Goal: Information Seeking & Learning: Understand process/instructions

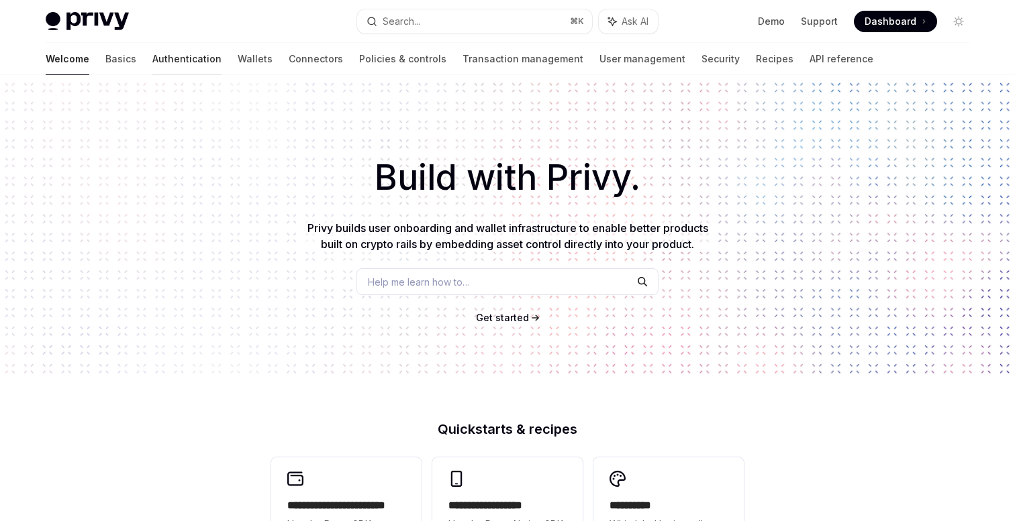
click at [152, 64] on link "Authentication" at bounding box center [186, 59] width 69 height 32
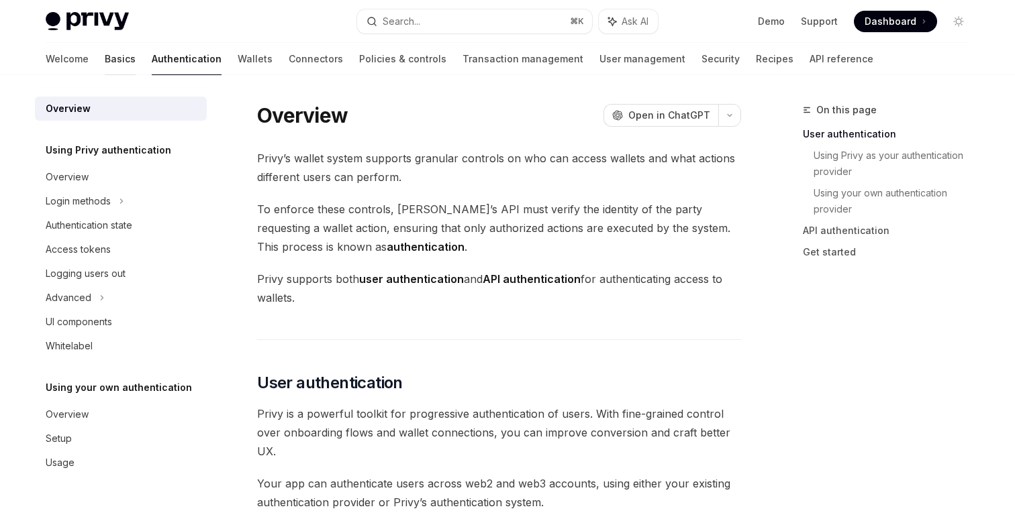
click at [105, 56] on link "Basics" at bounding box center [120, 59] width 31 height 32
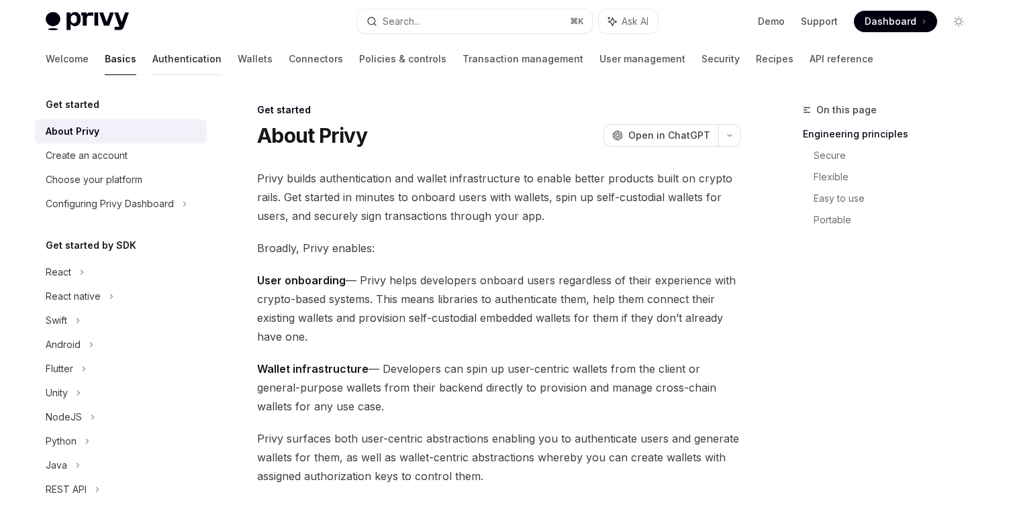
click at [152, 64] on link "Authentication" at bounding box center [186, 59] width 69 height 32
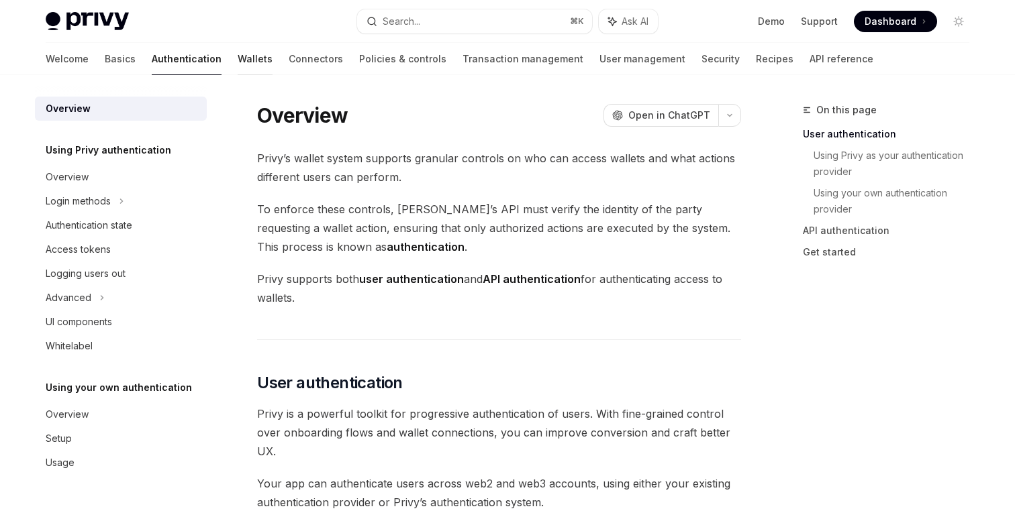
click at [238, 58] on link "Wallets" at bounding box center [255, 59] width 35 height 32
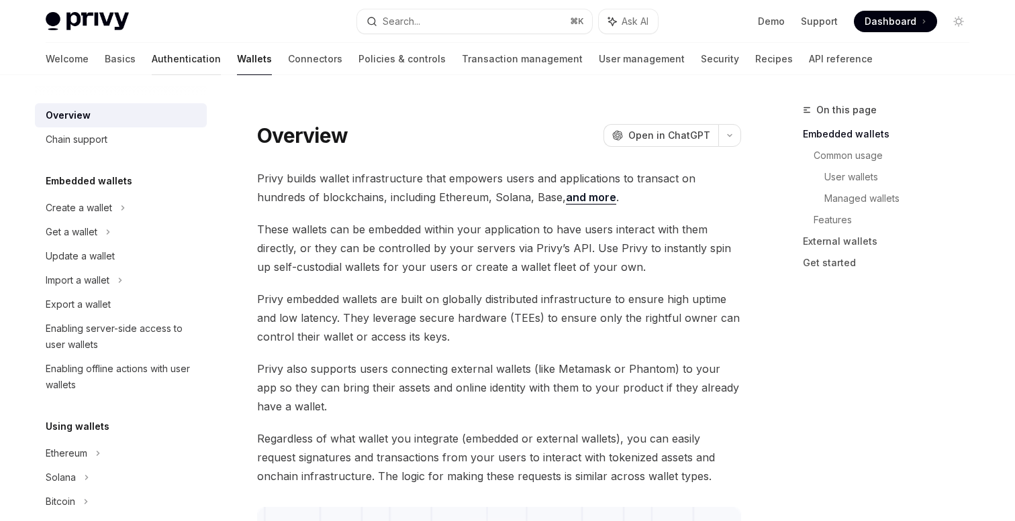
click at [152, 56] on link "Authentication" at bounding box center [186, 59] width 69 height 32
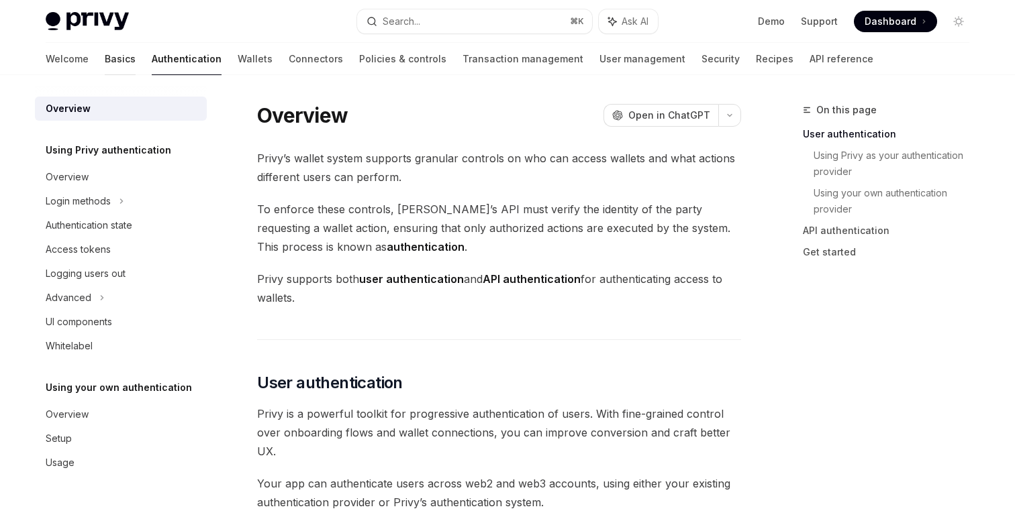
click at [105, 62] on link "Basics" at bounding box center [120, 59] width 31 height 32
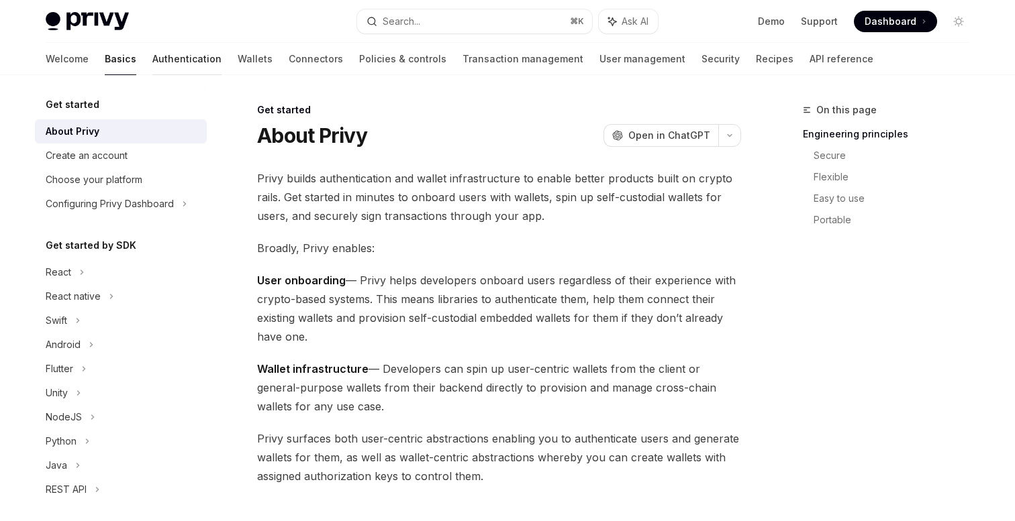
click at [152, 54] on link "Authentication" at bounding box center [186, 59] width 69 height 32
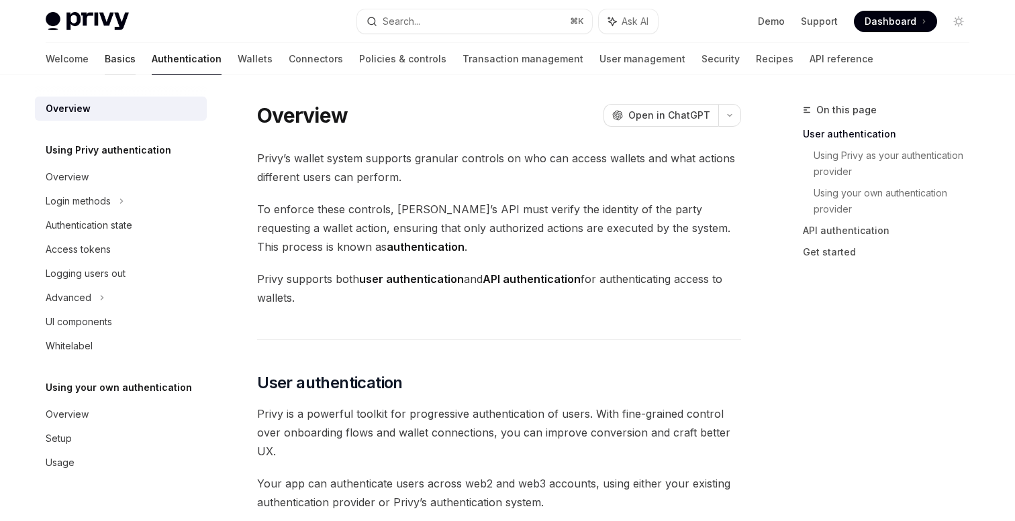
click at [105, 62] on link "Basics" at bounding box center [120, 59] width 31 height 32
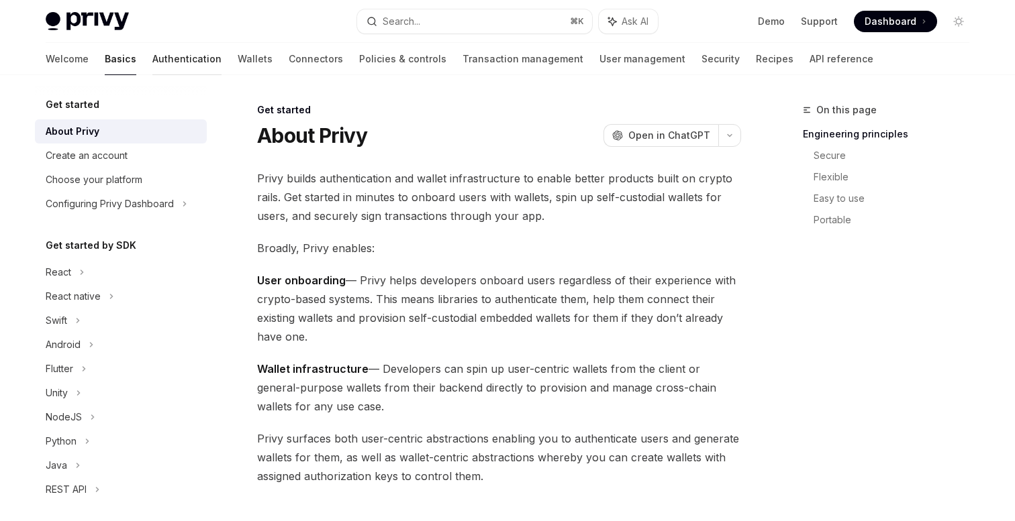
click at [152, 56] on link "Authentication" at bounding box center [186, 59] width 69 height 32
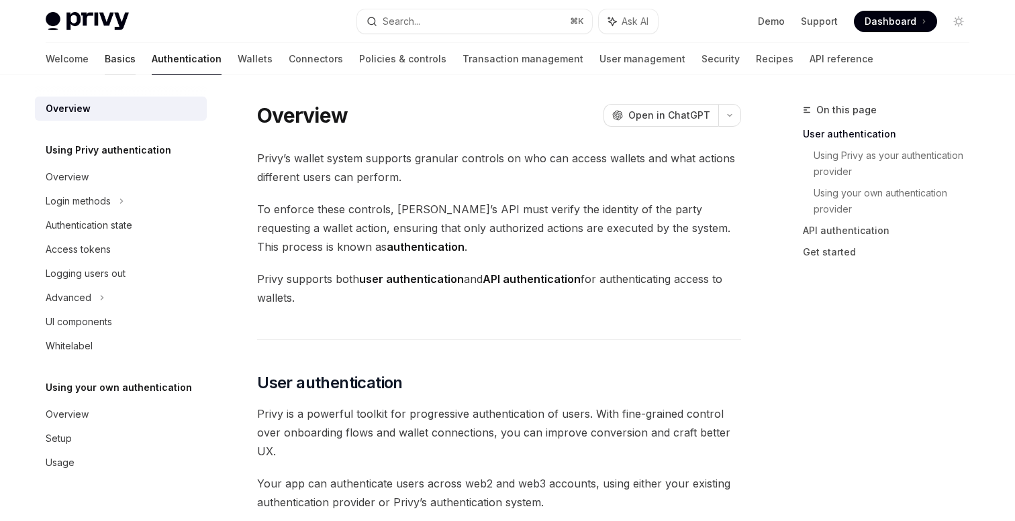
click at [105, 60] on link "Basics" at bounding box center [120, 59] width 31 height 32
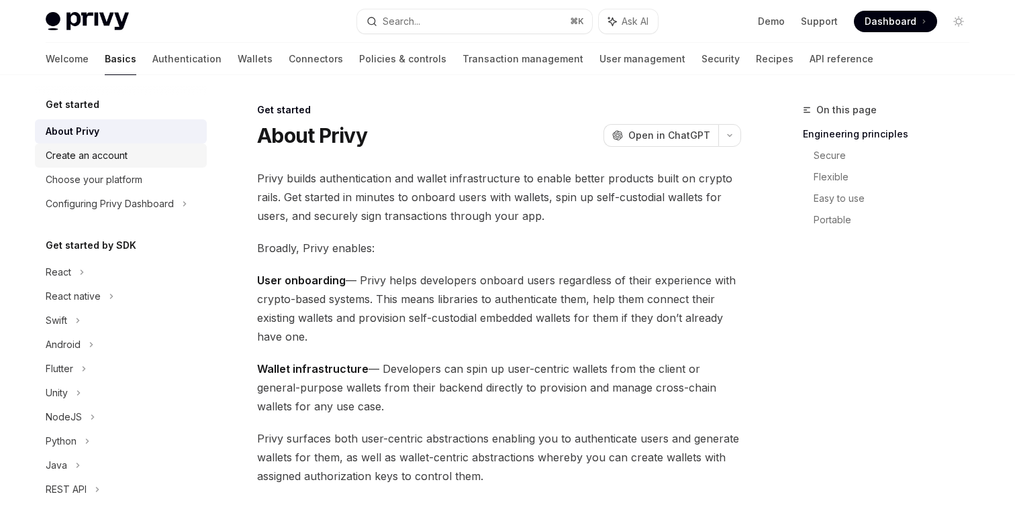
click at [99, 154] on div "Create an account" at bounding box center [87, 156] width 82 height 16
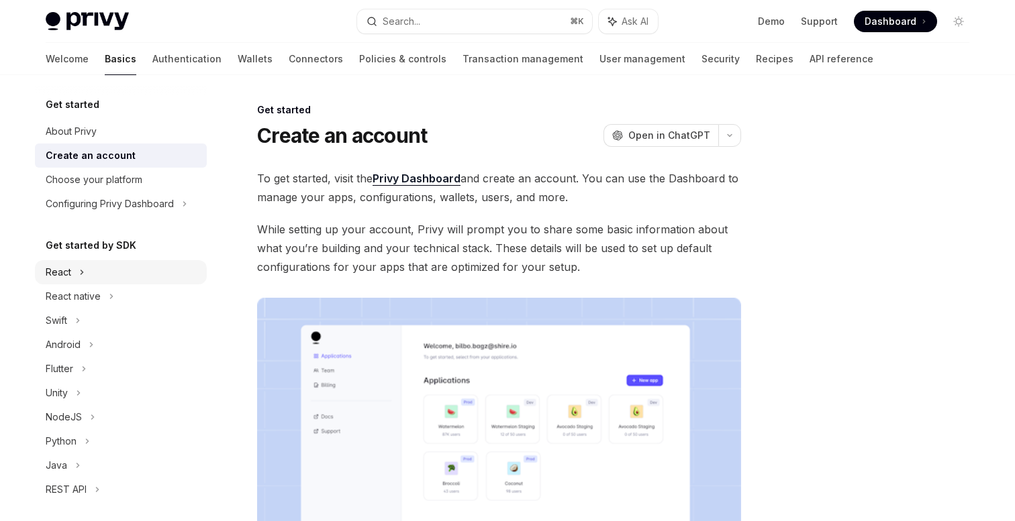
click at [74, 270] on div "React" at bounding box center [121, 272] width 172 height 24
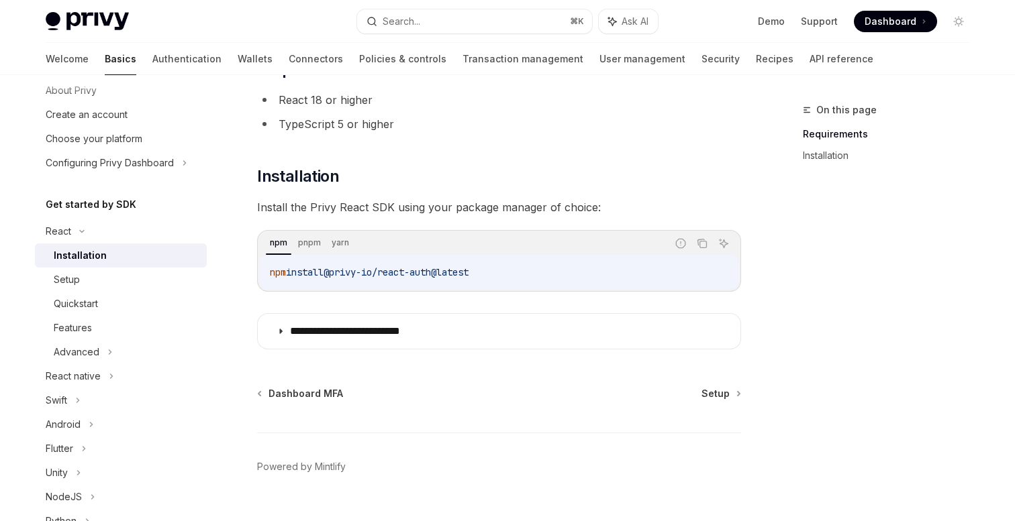
scroll to position [121, 0]
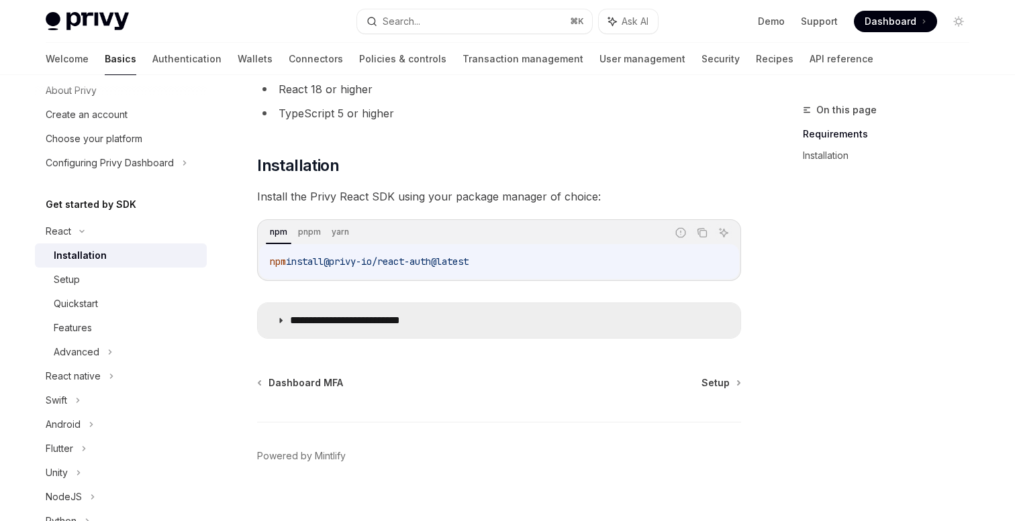
click at [277, 317] on icon at bounding box center [281, 321] width 8 height 8
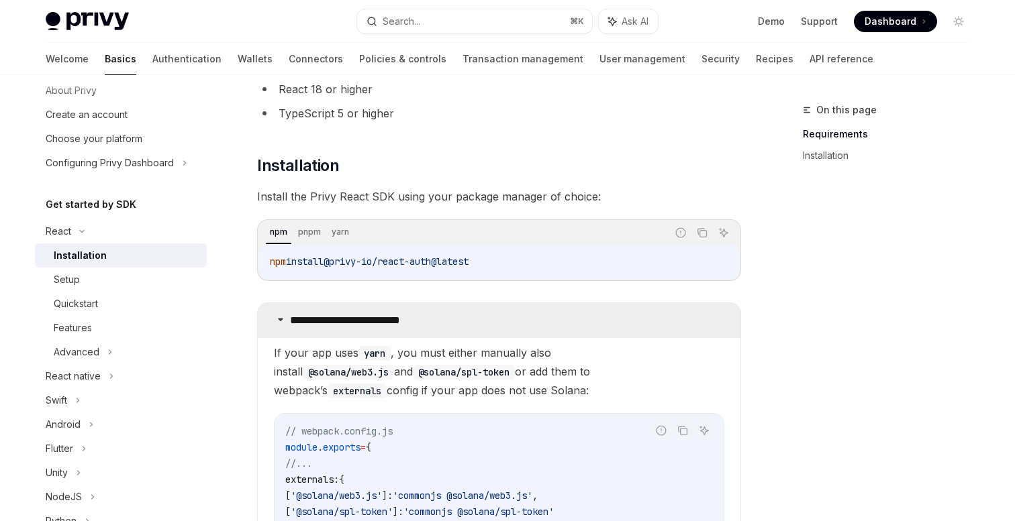
click at [286, 317] on summary "**********" at bounding box center [499, 320] width 483 height 35
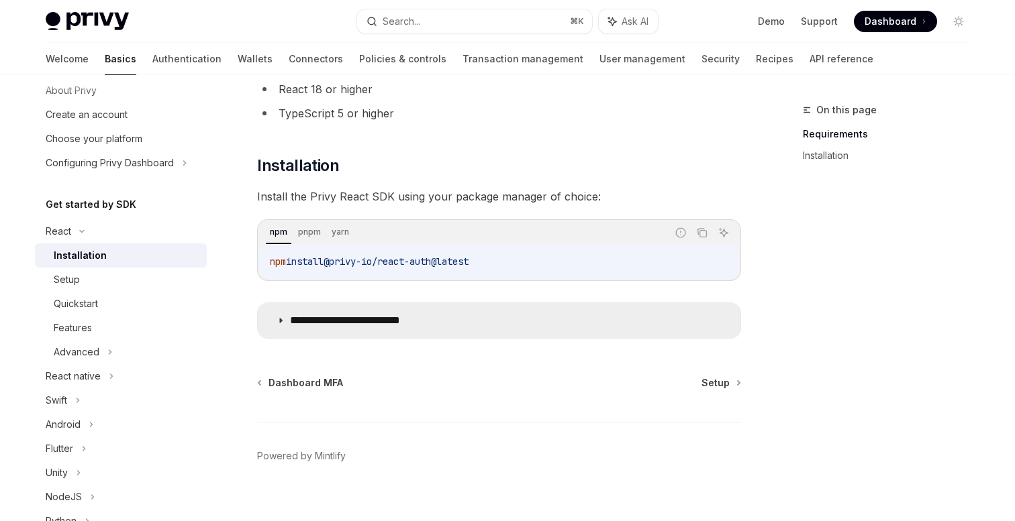
scroll to position [138, 0]
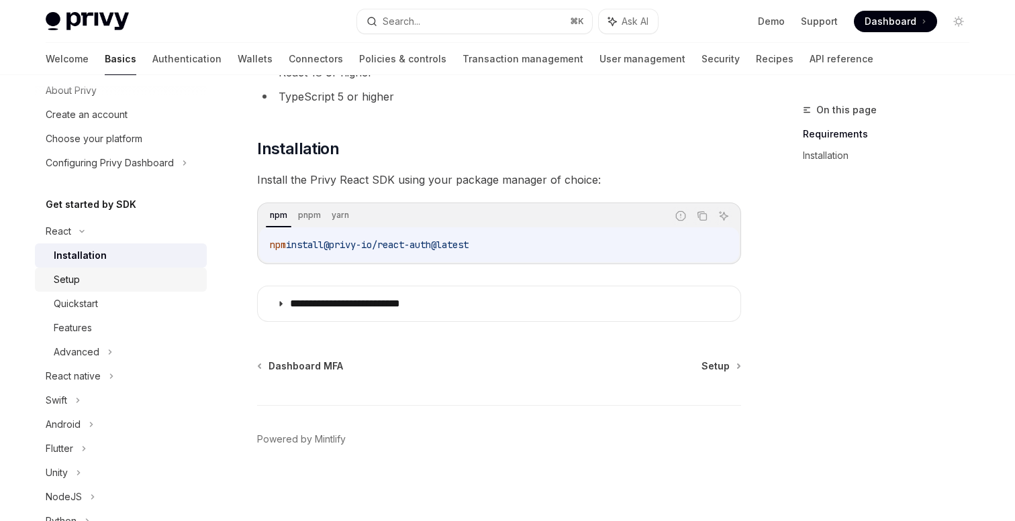
click at [82, 283] on div "Setup" at bounding box center [126, 280] width 145 height 16
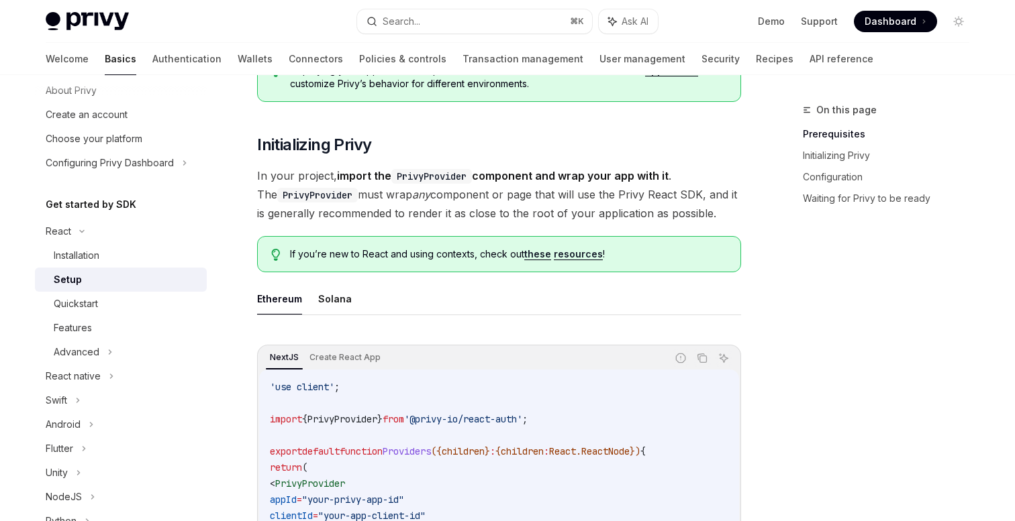
scroll to position [213, 0]
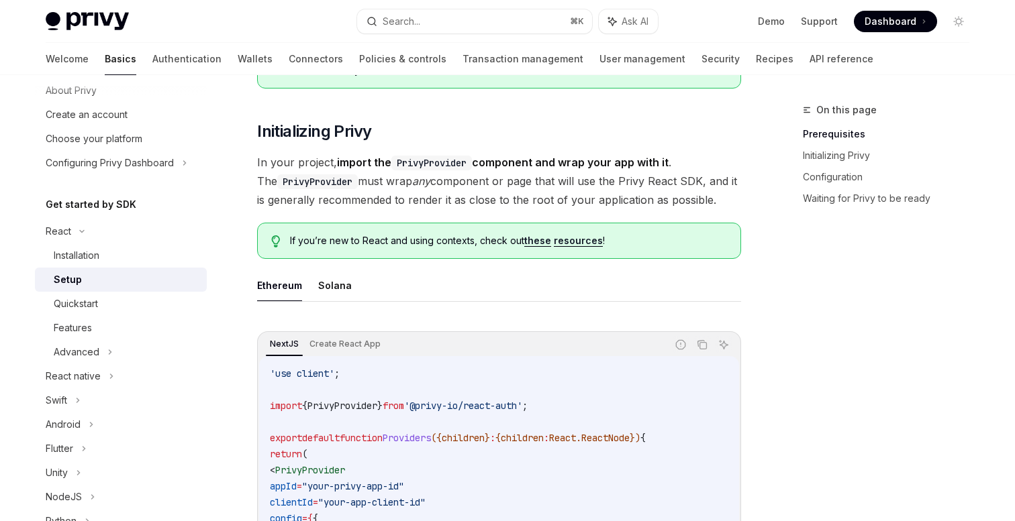
click at [362, 187] on span "In your project, import the PrivyProvider component and wrap your app with it .…" at bounding box center [499, 181] width 484 height 56
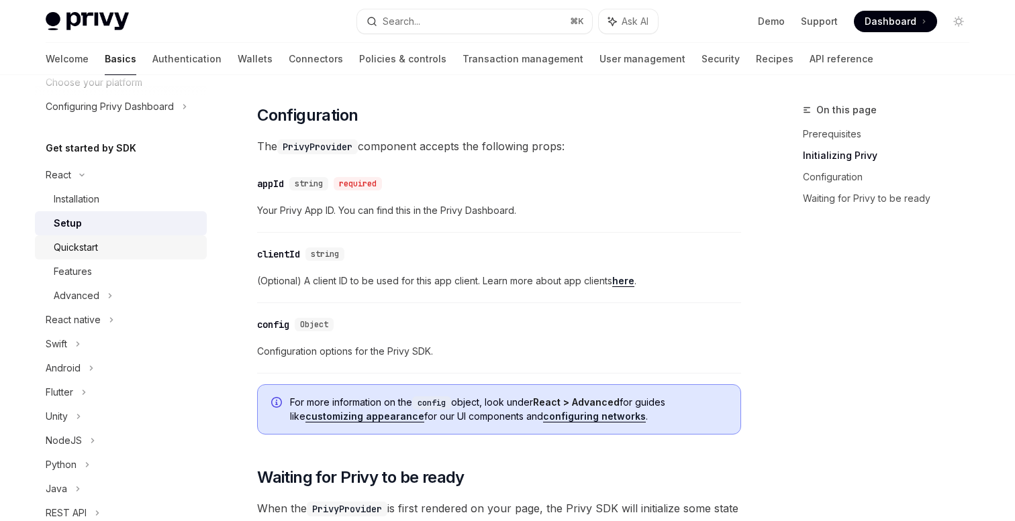
scroll to position [99, 0]
click at [91, 240] on div "Quickstart" at bounding box center [76, 246] width 44 height 16
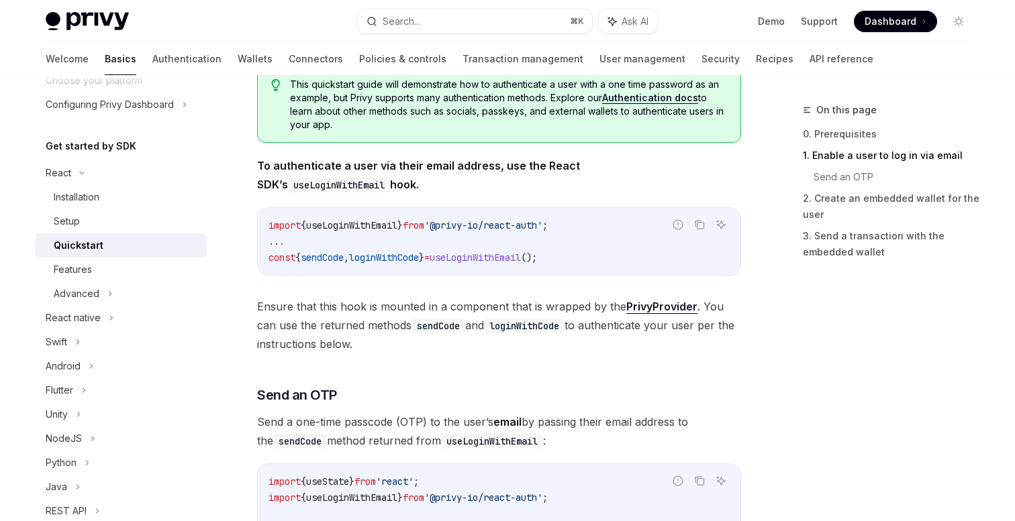
scroll to position [262, 0]
click at [354, 228] on span "useLoginWithEmail" at bounding box center [351, 225] width 91 height 12
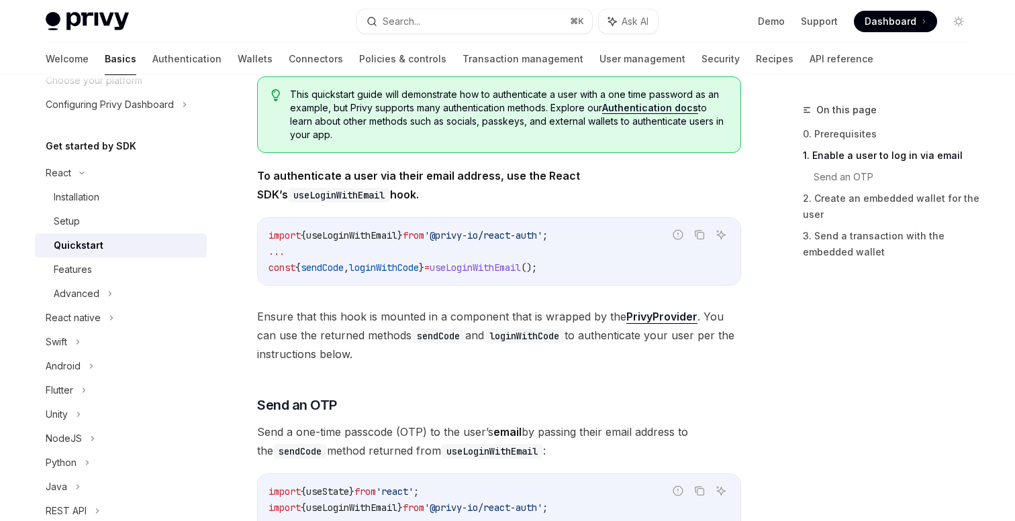
click at [517, 266] on span "useLoginWithEmail" at bounding box center [475, 268] width 91 height 12
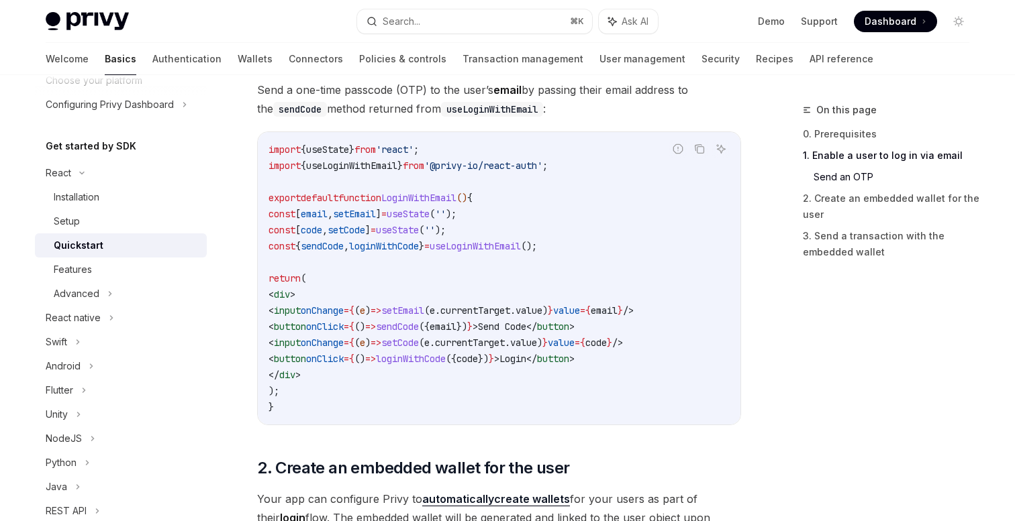
scroll to position [590, 0]
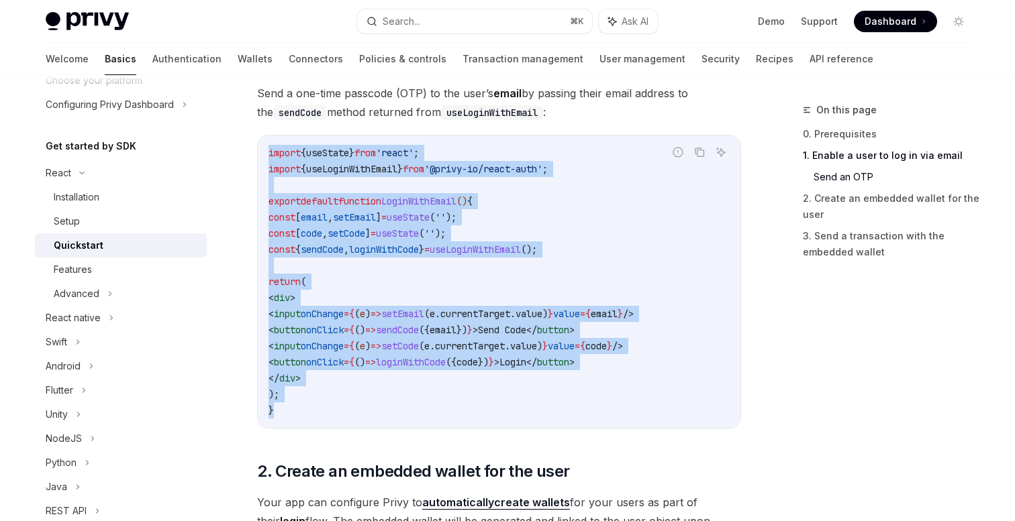
drag, startPoint x: 283, startPoint y: 415, endPoint x: 269, endPoint y: 152, distance: 262.8
click at [269, 152] on code "import { useState } from 'react' ; import { useLoginWithEmail } from '@privy-io…" at bounding box center [498, 282] width 461 height 274
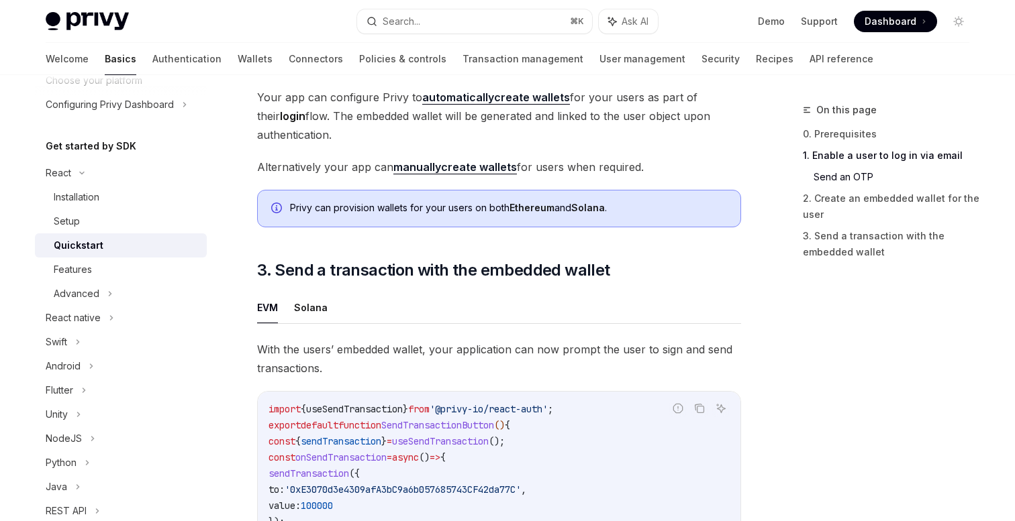
scroll to position [1177, 0]
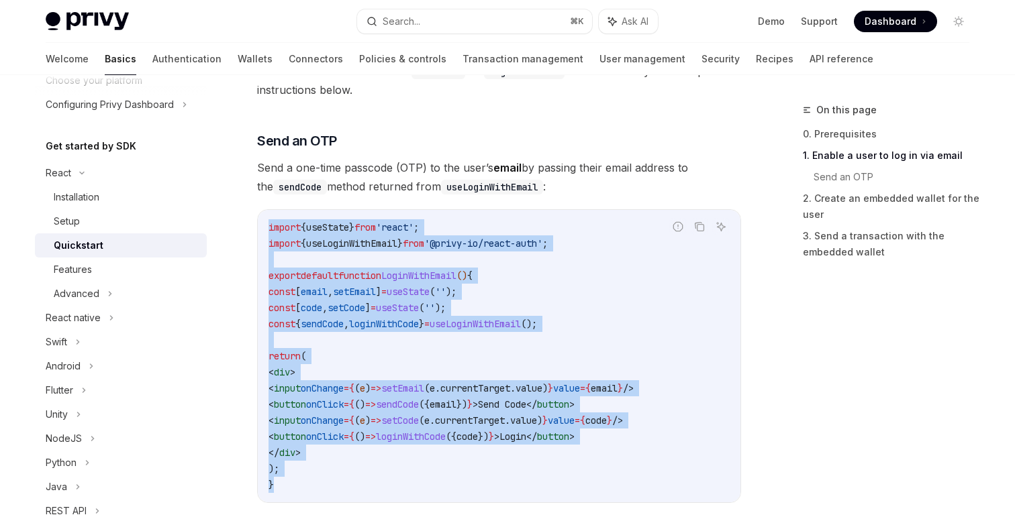
click at [430, 287] on span "useState" at bounding box center [408, 292] width 43 height 12
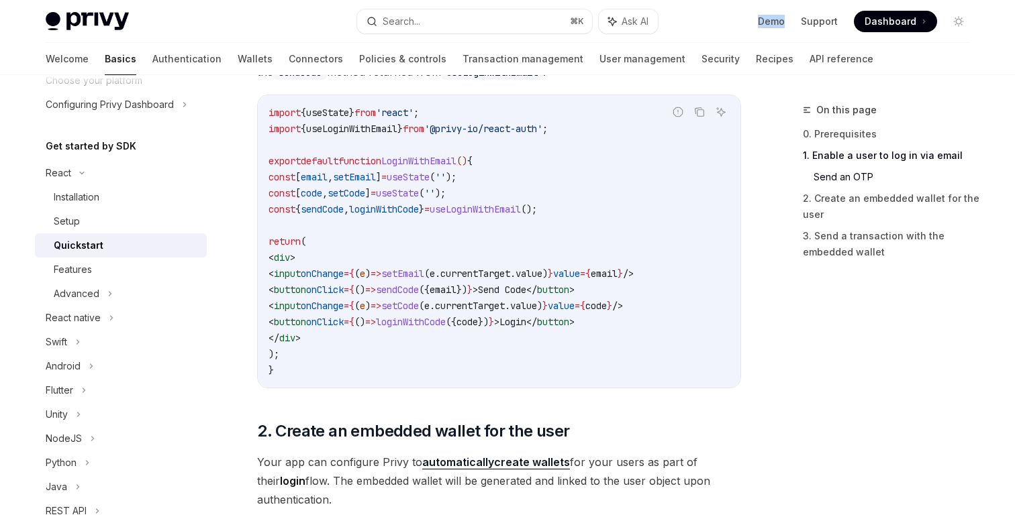
scroll to position [634, 0]
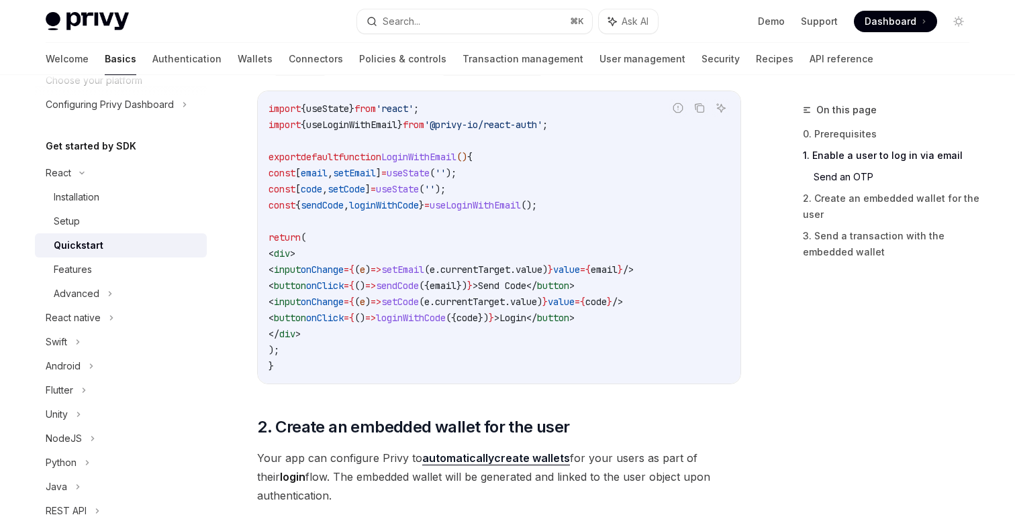
drag, startPoint x: 429, startPoint y: 320, endPoint x: 497, endPoint y: 317, distance: 68.5
click at [446, 317] on span "loginWithCode" at bounding box center [411, 318] width 70 height 12
click at [446, 316] on span "loginWithCode" at bounding box center [411, 318] width 70 height 12
click at [437, 316] on span "loginWithCode" at bounding box center [411, 318] width 70 height 12
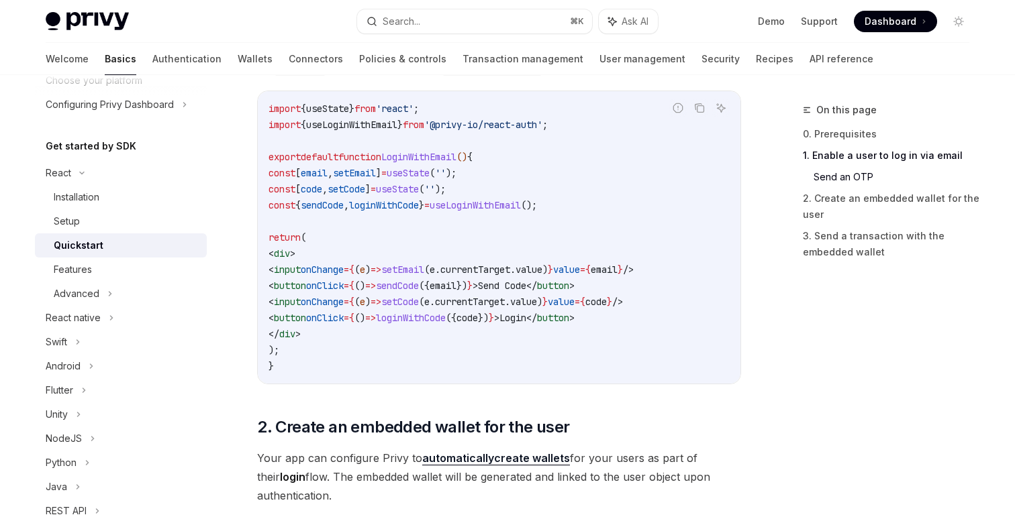
scroll to position [622, 0]
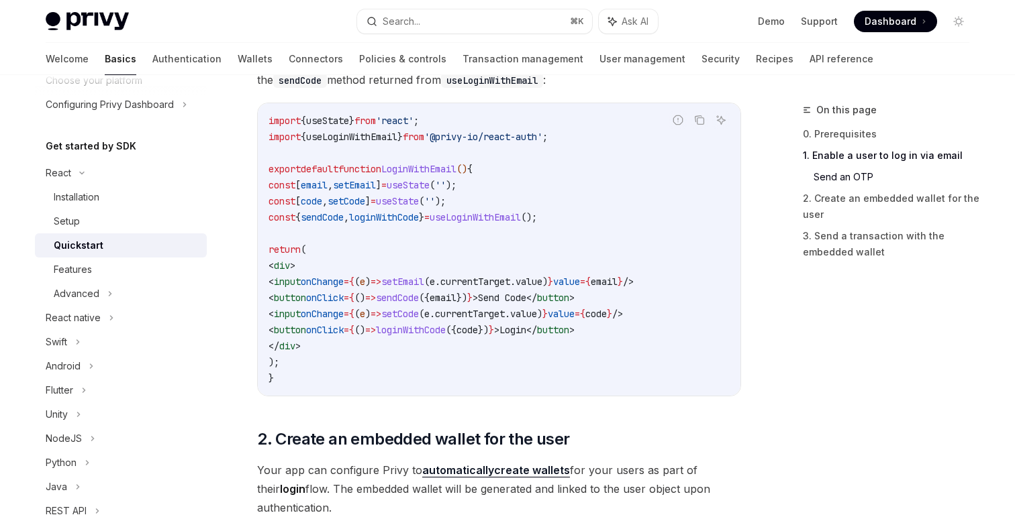
click at [370, 283] on span ")" at bounding box center [367, 282] width 5 height 12
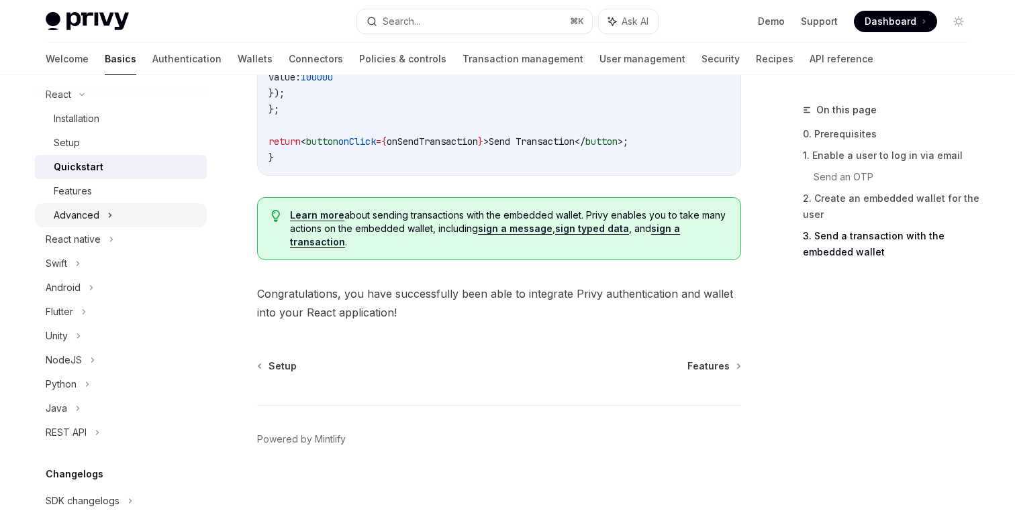
scroll to position [73, 0]
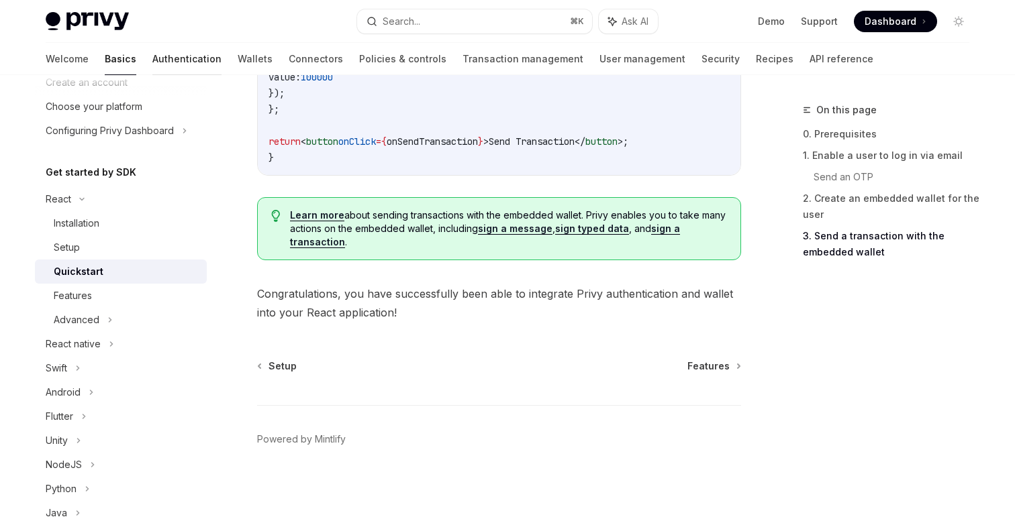
click at [152, 65] on link "Authentication" at bounding box center [186, 59] width 69 height 32
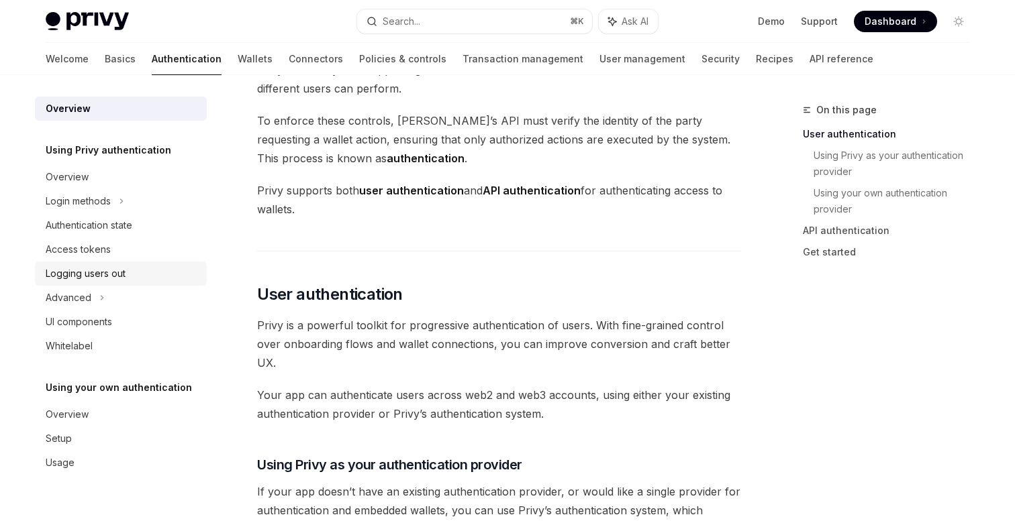
scroll to position [96, 0]
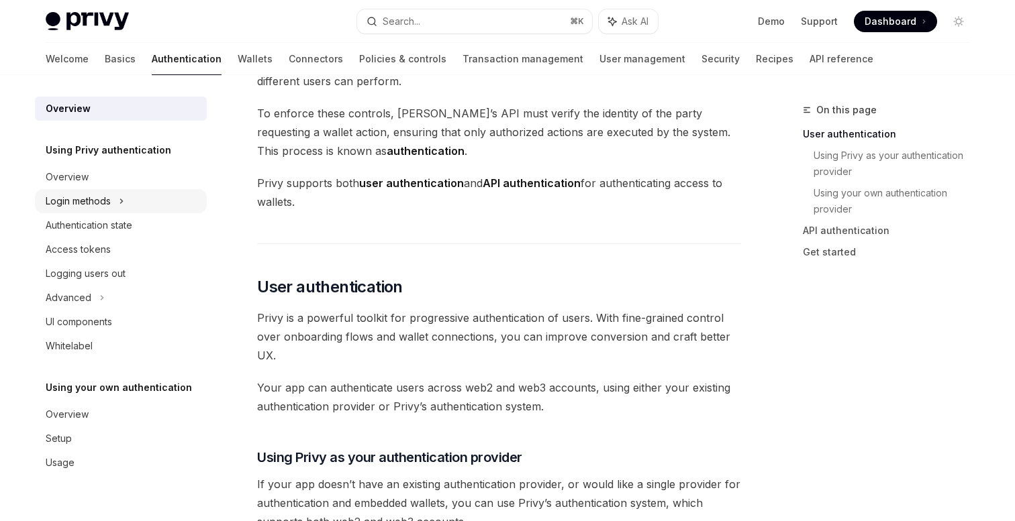
click at [120, 197] on icon at bounding box center [121, 201] width 5 height 16
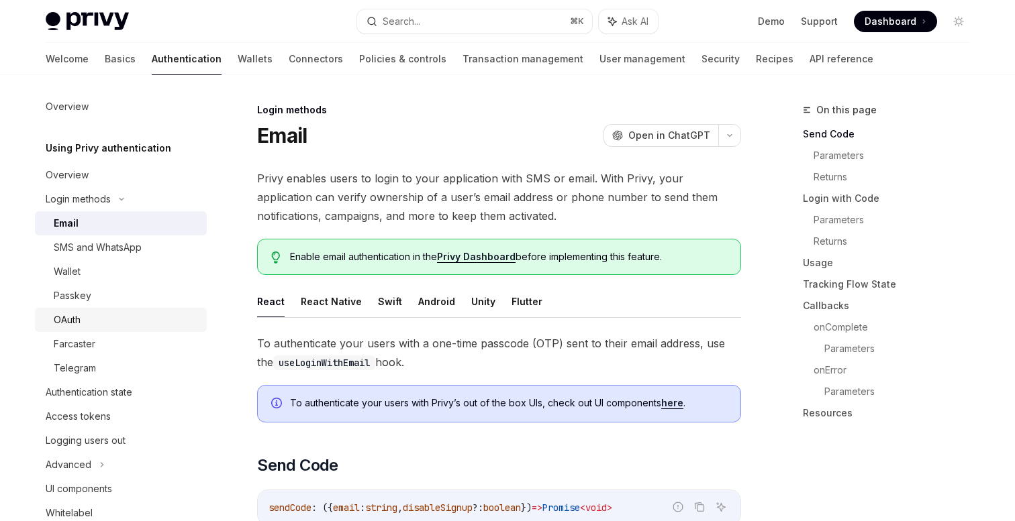
scroll to position [5, 0]
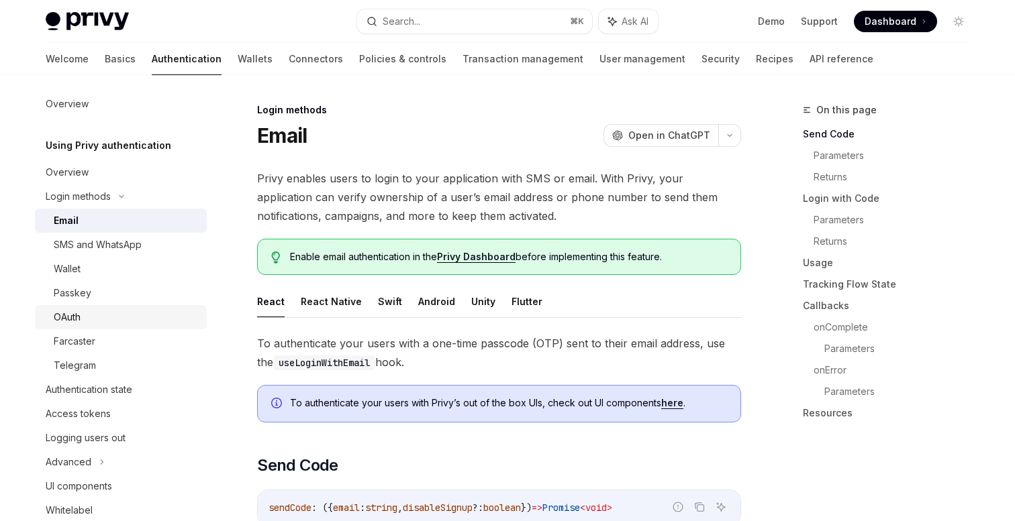
click at [73, 315] on div "OAuth" at bounding box center [67, 317] width 27 height 16
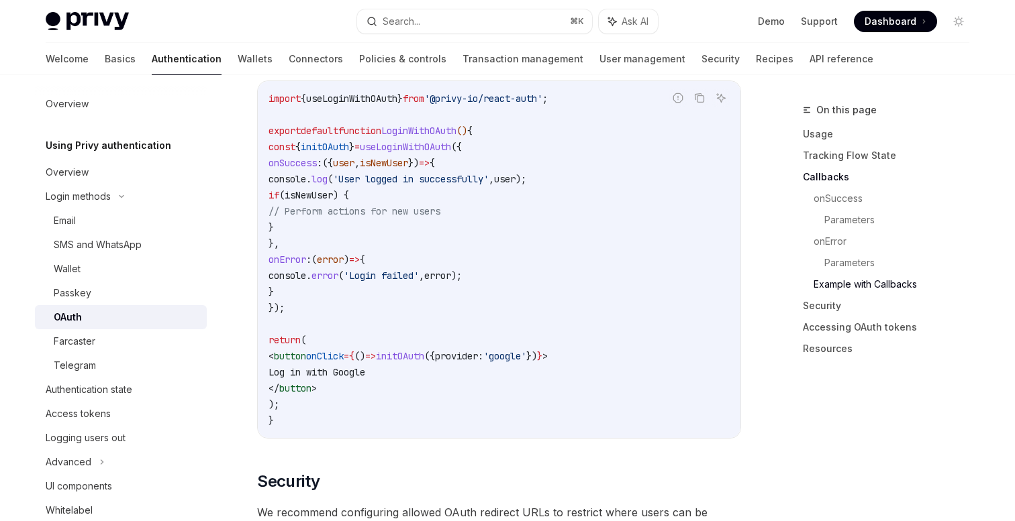
scroll to position [2496, 0]
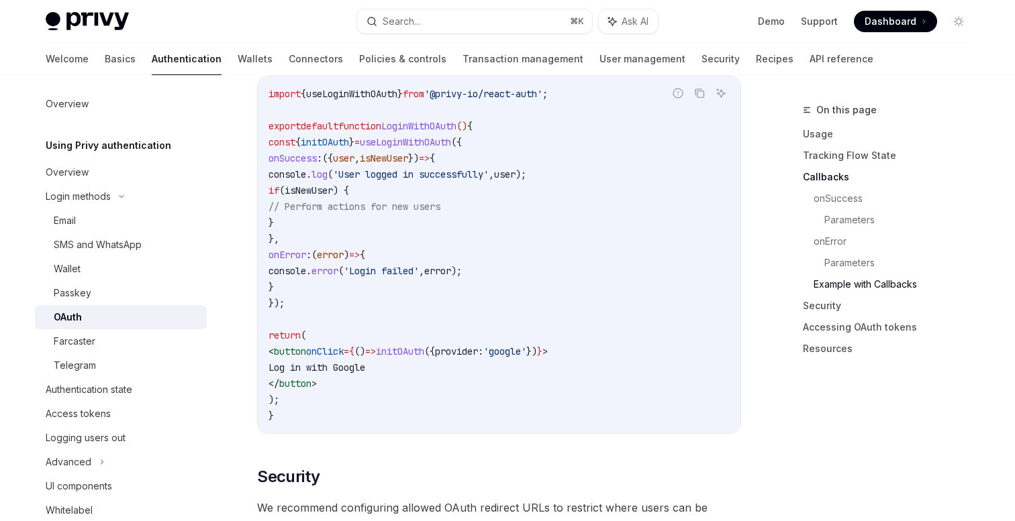
click at [371, 143] on code "import { useLoginWithOAuth } from '@privy-io/react-auth' ; export default funct…" at bounding box center [498, 255] width 461 height 338
click at [575, 353] on code "import { useLoginWithOAuth } from '@privy-io/react-auth' ; export default funct…" at bounding box center [498, 255] width 461 height 338
click at [526, 350] on span "'google'" at bounding box center [504, 352] width 43 height 12
drag, startPoint x: 446, startPoint y: 347, endPoint x: 581, endPoint y: 349, distance: 135.6
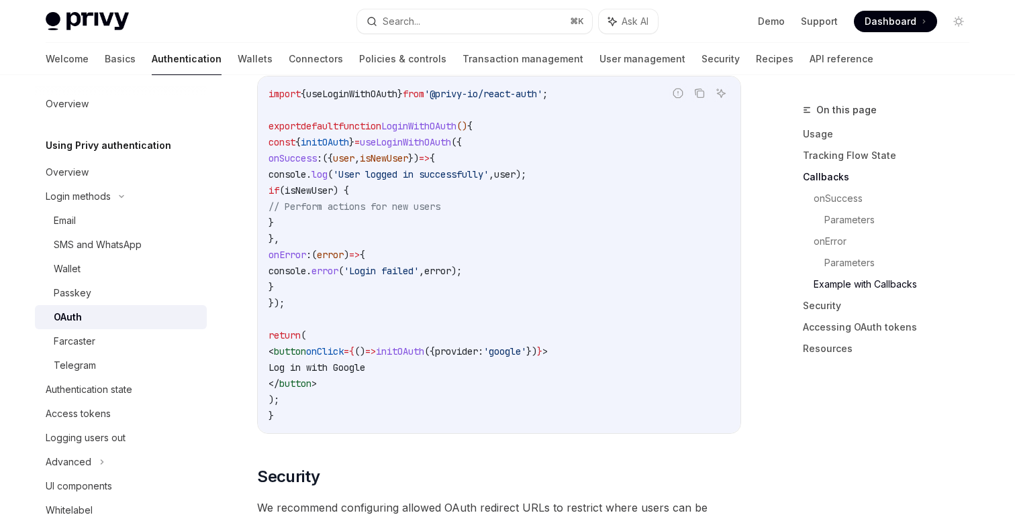
click at [548, 349] on span "< button onClick = { () => initOAuth ({ provider: 'google' }) } >" at bounding box center [407, 352] width 279 height 12
drag, startPoint x: 628, startPoint y: 346, endPoint x: 439, endPoint y: 341, distance: 189.3
click at [439, 346] on span "< button onClick = { () => initOAuth ({ provider: 'google' }) } >" at bounding box center [407, 352] width 279 height 12
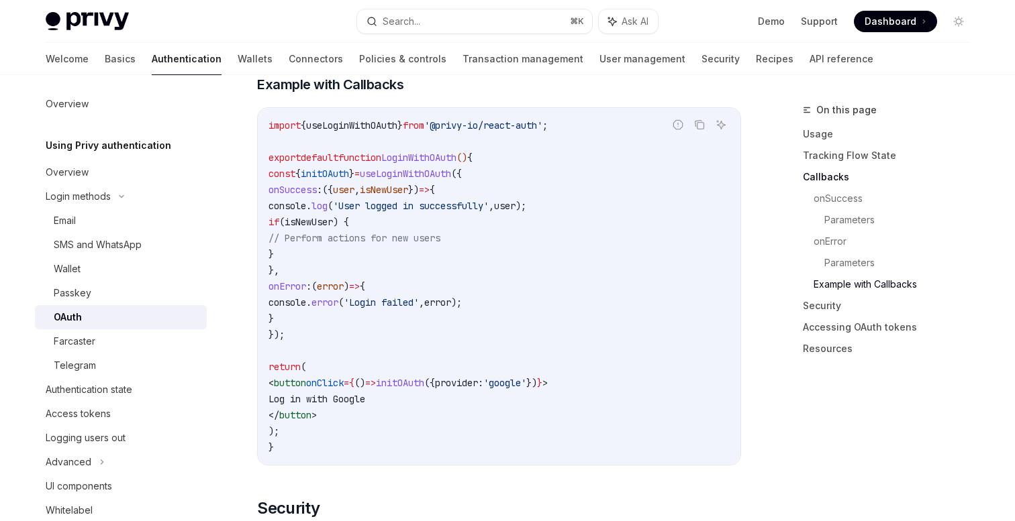
scroll to position [2462, 0]
drag, startPoint x: 413, startPoint y: 171, endPoint x: 335, endPoint y: 260, distance: 118.4
click at [337, 260] on code "import { useLoginWithOAuth } from '@privy-io/react-auth' ; export default funct…" at bounding box center [498, 288] width 461 height 338
click at [489, 161] on code "import { useLoginWithOAuth } from '@privy-io/react-auth' ; export default funct…" at bounding box center [498, 288] width 461 height 338
drag, startPoint x: 335, startPoint y: 201, endPoint x: 351, endPoint y: 246, distance: 47.8
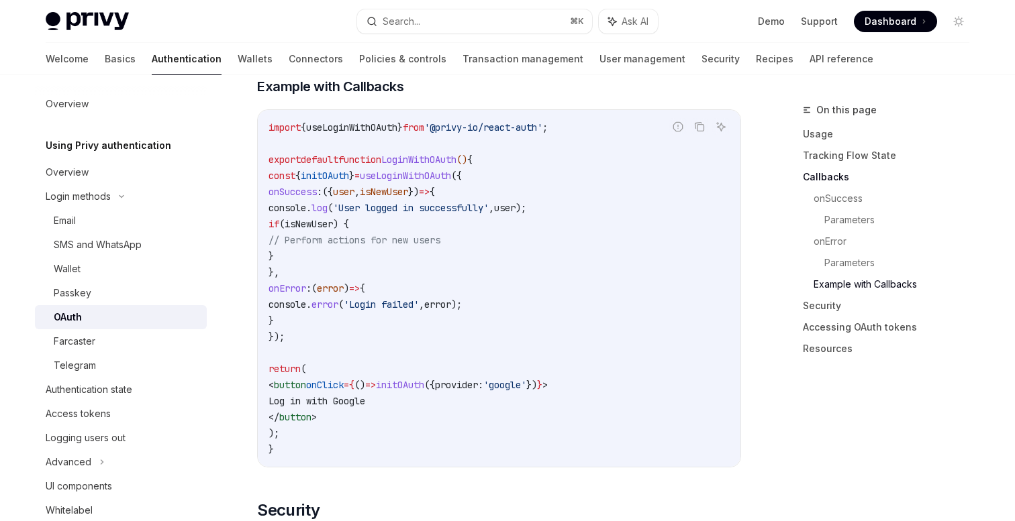
click at [352, 248] on code "import { useLoginWithOAuth } from '@privy-io/react-auth' ; export default funct…" at bounding box center [498, 288] width 461 height 338
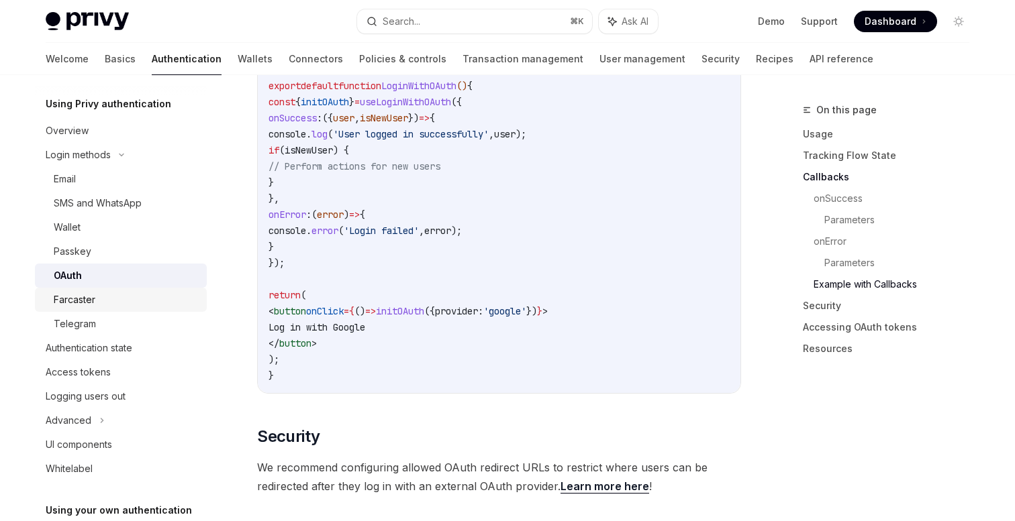
scroll to position [0, 0]
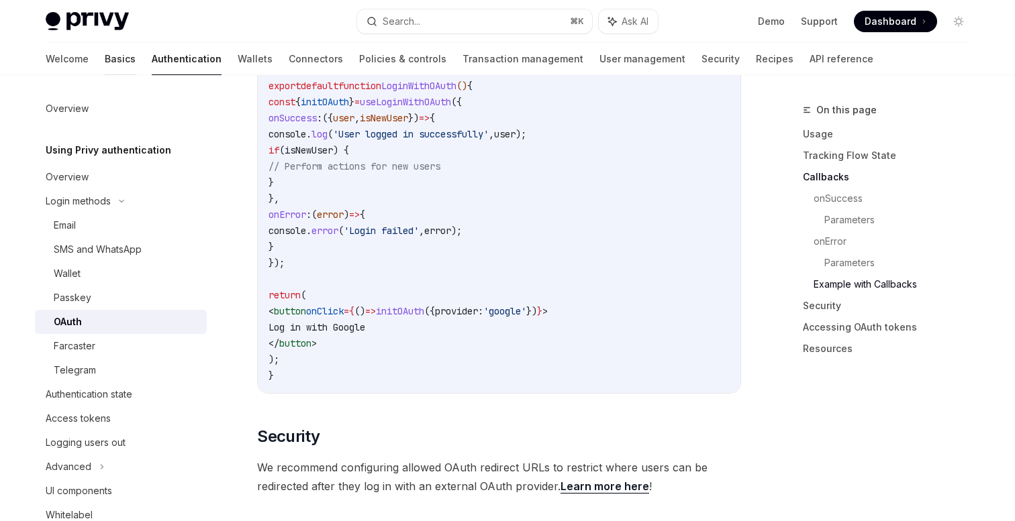
click at [105, 57] on link "Basics" at bounding box center [120, 59] width 31 height 32
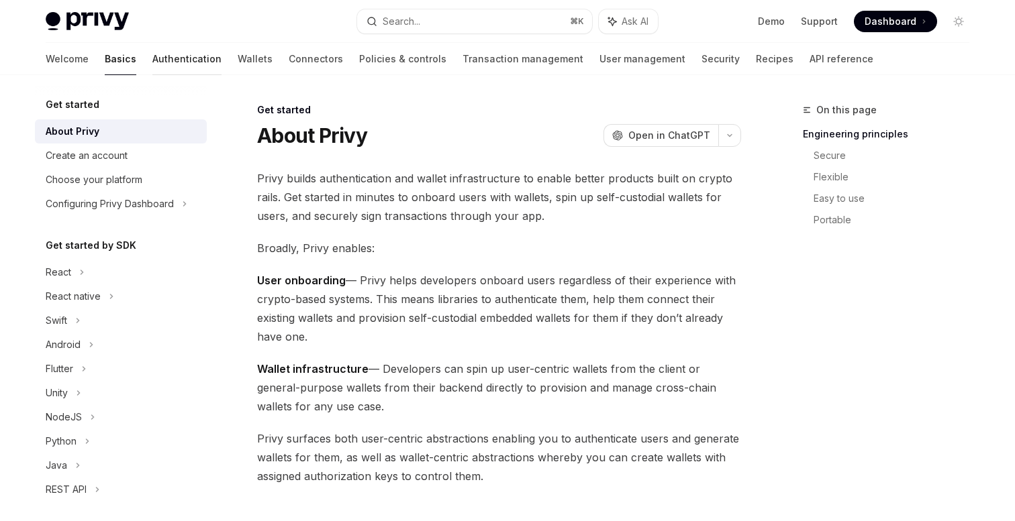
click at [152, 68] on link "Authentication" at bounding box center [186, 59] width 69 height 32
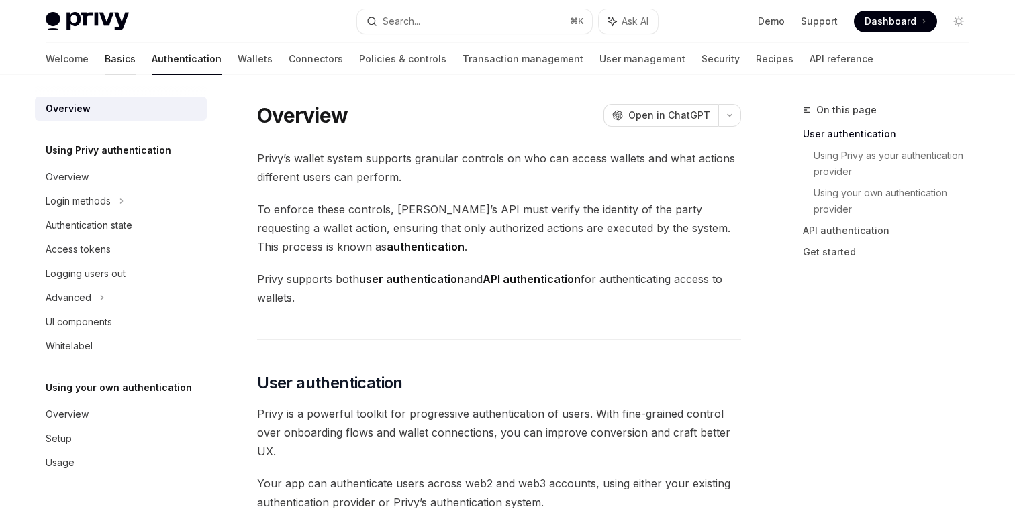
click at [105, 63] on link "Basics" at bounding box center [120, 59] width 31 height 32
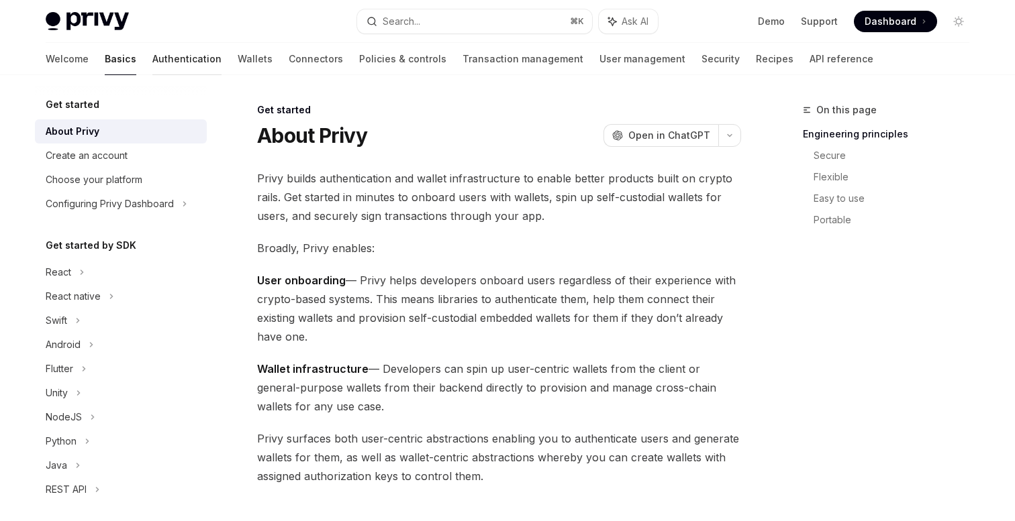
click at [152, 54] on link "Authentication" at bounding box center [186, 59] width 69 height 32
type textarea "*"
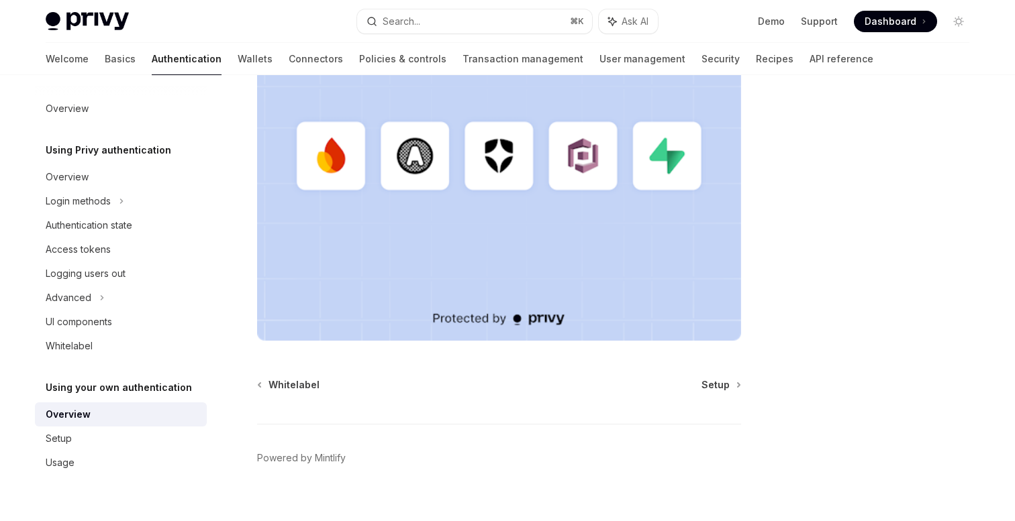
scroll to position [434, 0]
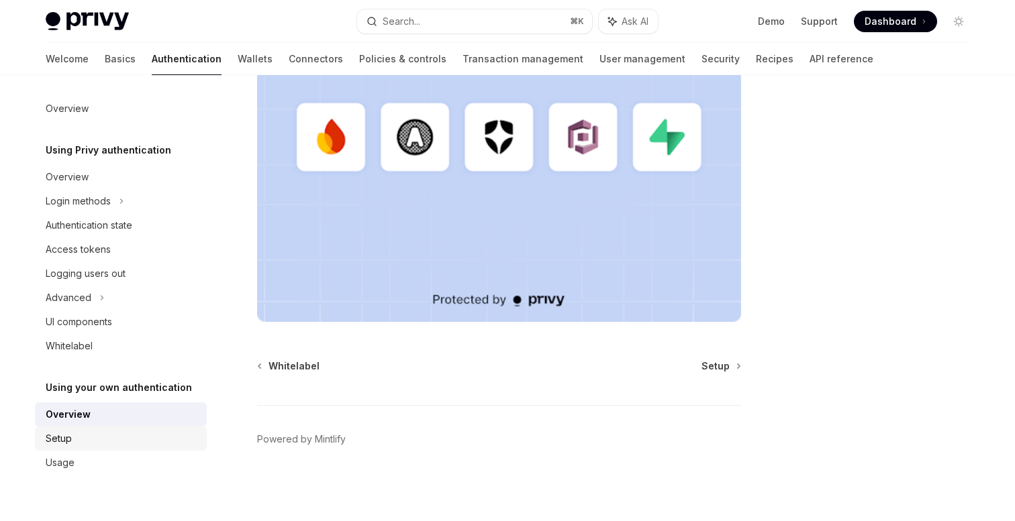
click at [61, 434] on div "Setup" at bounding box center [59, 439] width 26 height 16
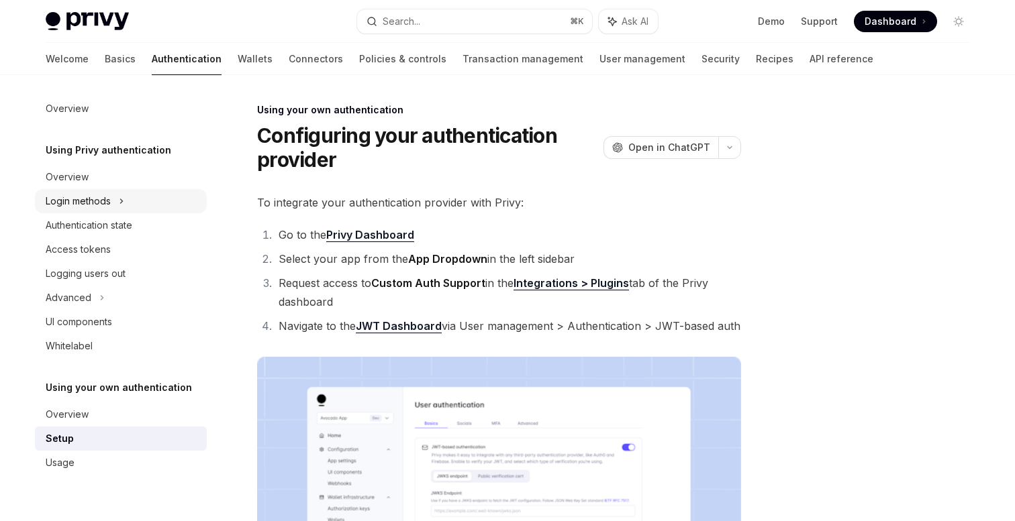
click at [113, 201] on div "Login methods" at bounding box center [121, 201] width 172 height 24
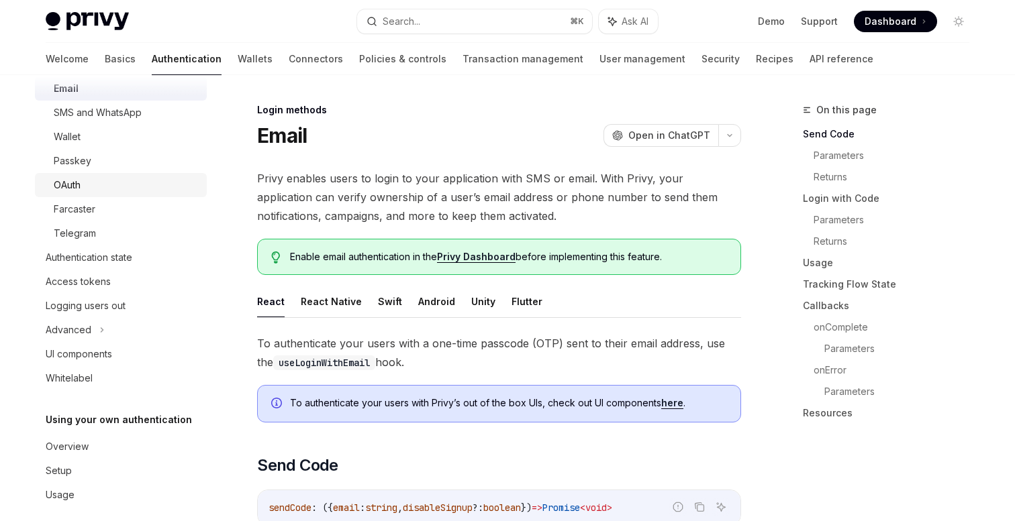
scroll to position [150, 0]
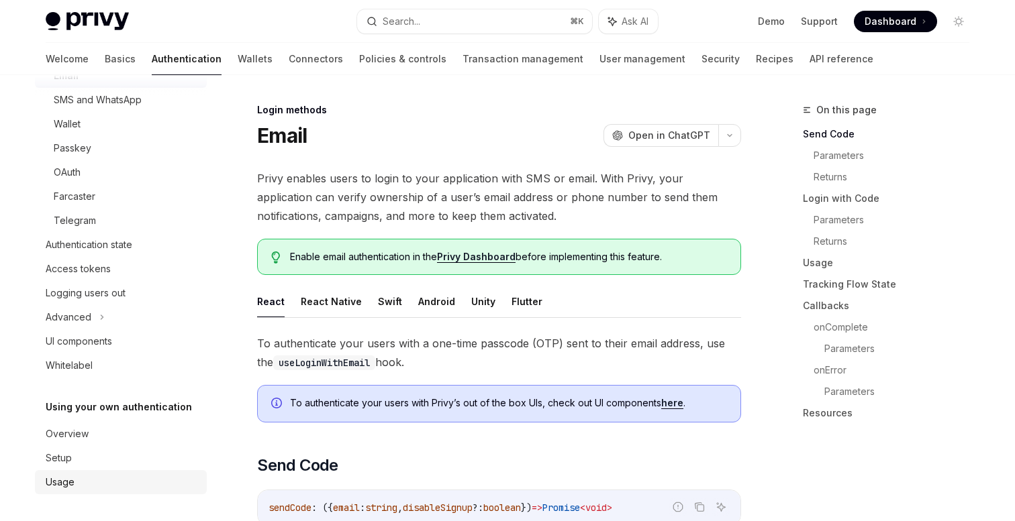
click at [66, 479] on div "Usage" at bounding box center [60, 482] width 29 height 16
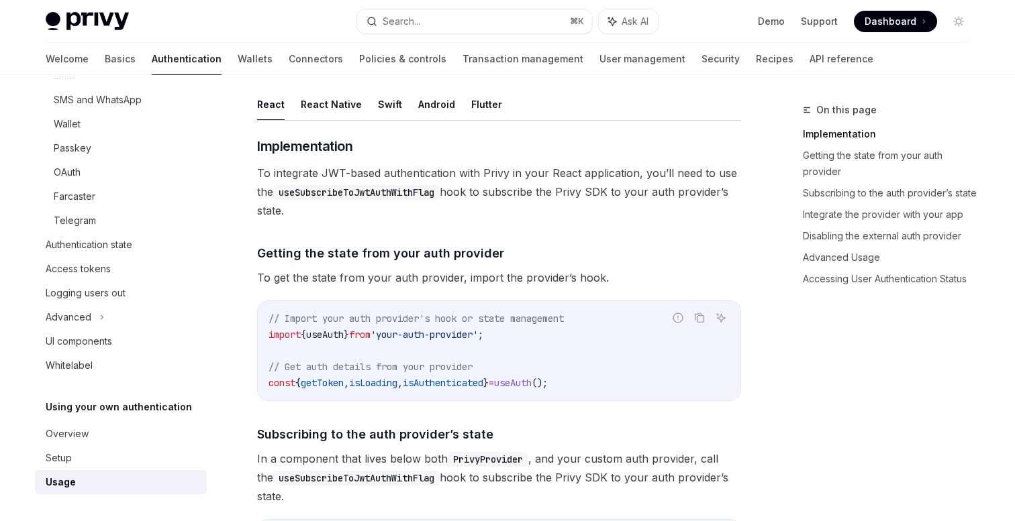
scroll to position [126, 0]
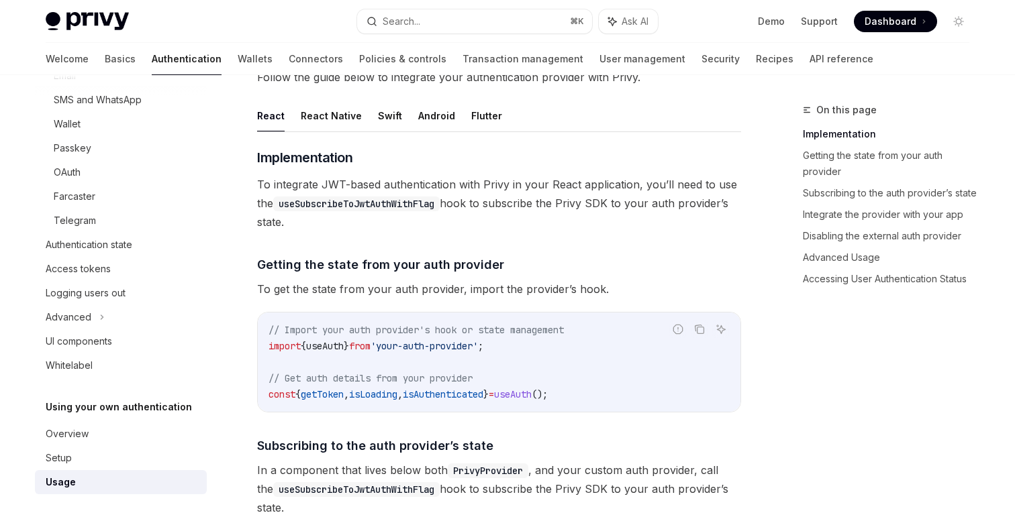
click at [277, 117] on button "React" at bounding box center [271, 116] width 28 height 32
type textarea "*"
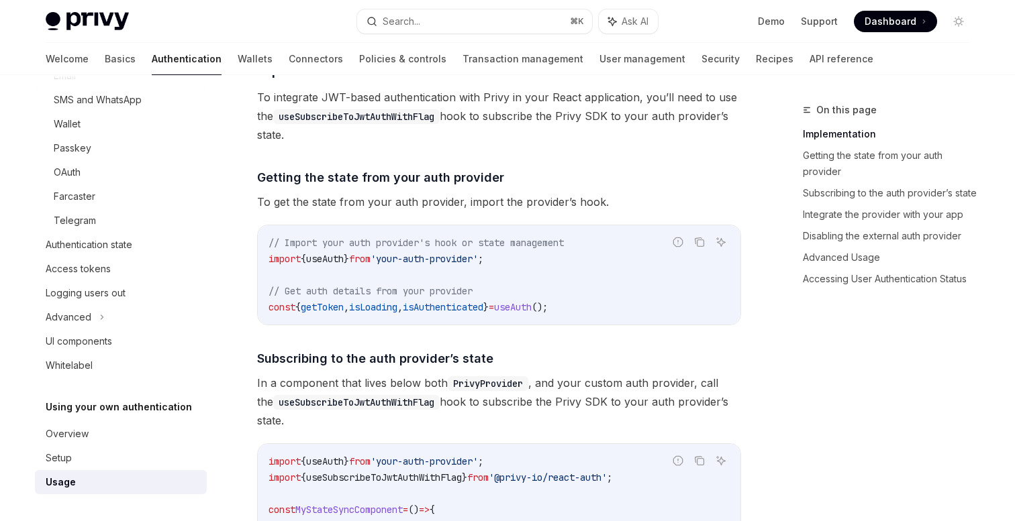
scroll to position [215, 0]
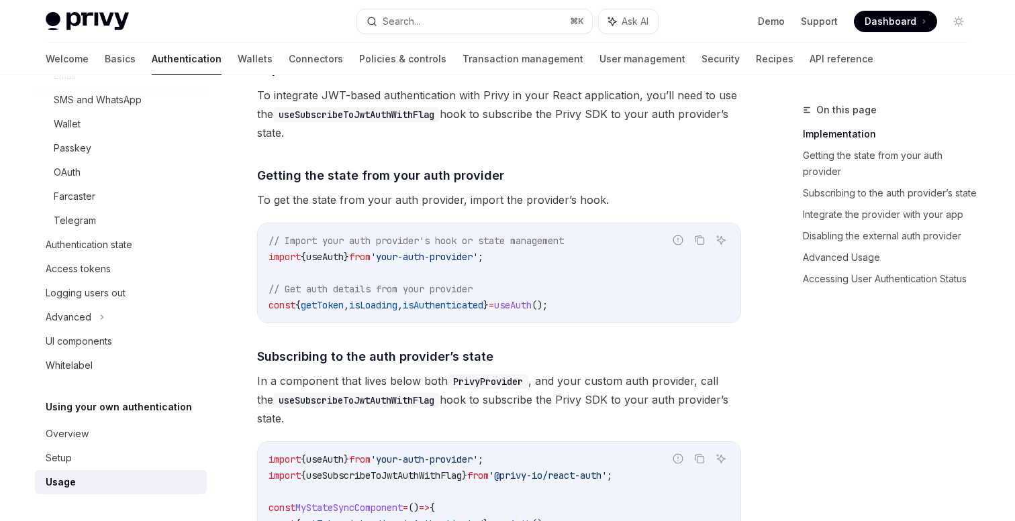
click at [344, 261] on span "useAuth" at bounding box center [325, 257] width 38 height 12
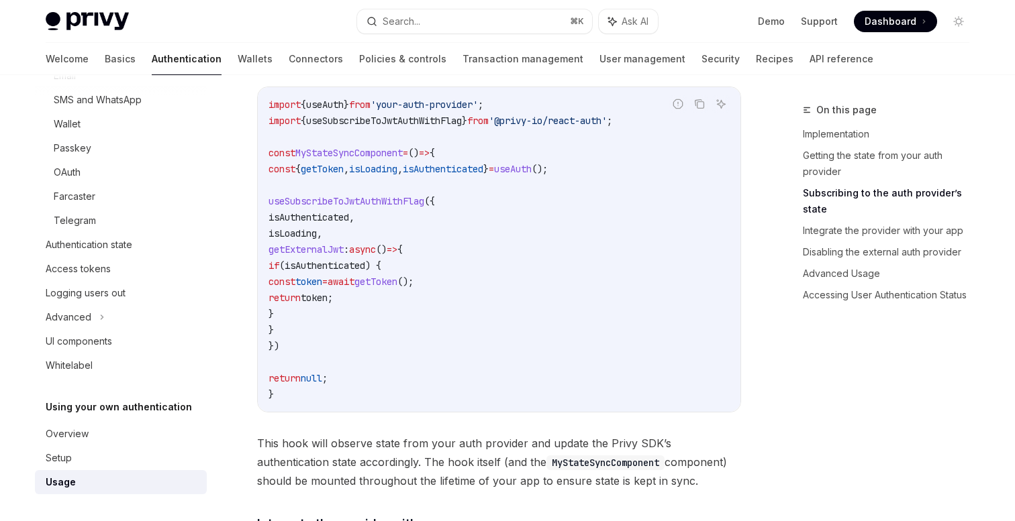
scroll to position [569, 0]
drag, startPoint x: 523, startPoint y: 105, endPoint x: 266, endPoint y: 104, distance: 257.0
click at [266, 104] on div "import { useAuth } from 'your-auth-provider' ; import { useSubscribeToJwtAuthWi…" at bounding box center [499, 250] width 483 height 325
click at [462, 119] on span "useSubscribeToJwtAuthWithFlag" at bounding box center [384, 121] width 156 height 12
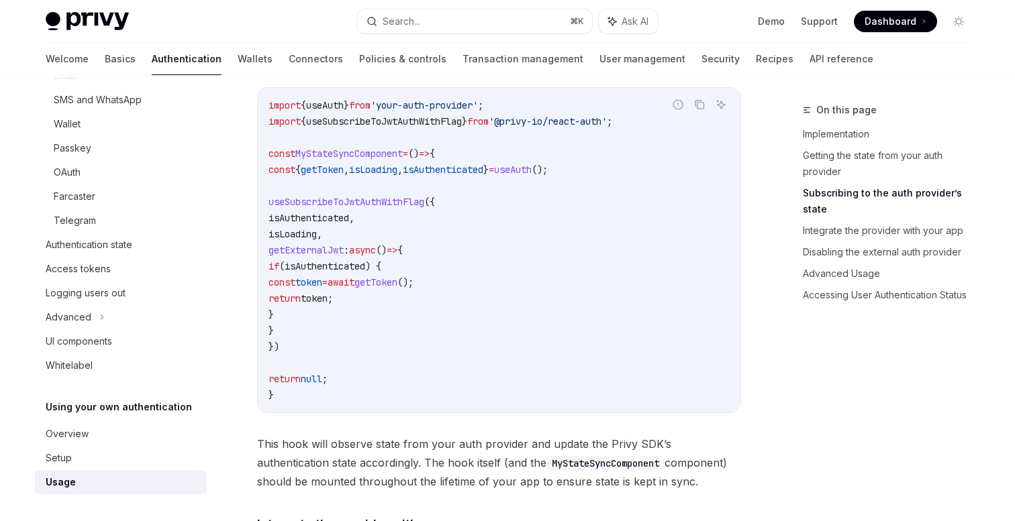
click at [530, 121] on span "'@privy-io/react-auth'" at bounding box center [548, 121] width 118 height 12
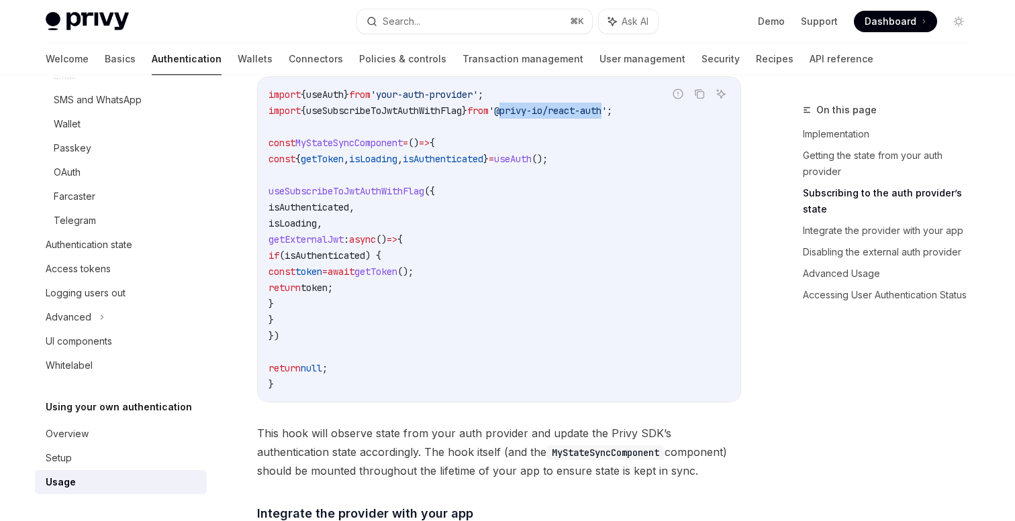
drag, startPoint x: 533, startPoint y: 109, endPoint x: 640, endPoint y: 107, distance: 107.4
click at [607, 107] on span "'@privy-io/react-auth'" at bounding box center [548, 111] width 118 height 12
click at [652, 109] on div "Report incorrect code" at bounding box center [678, 114] width 95 height 13
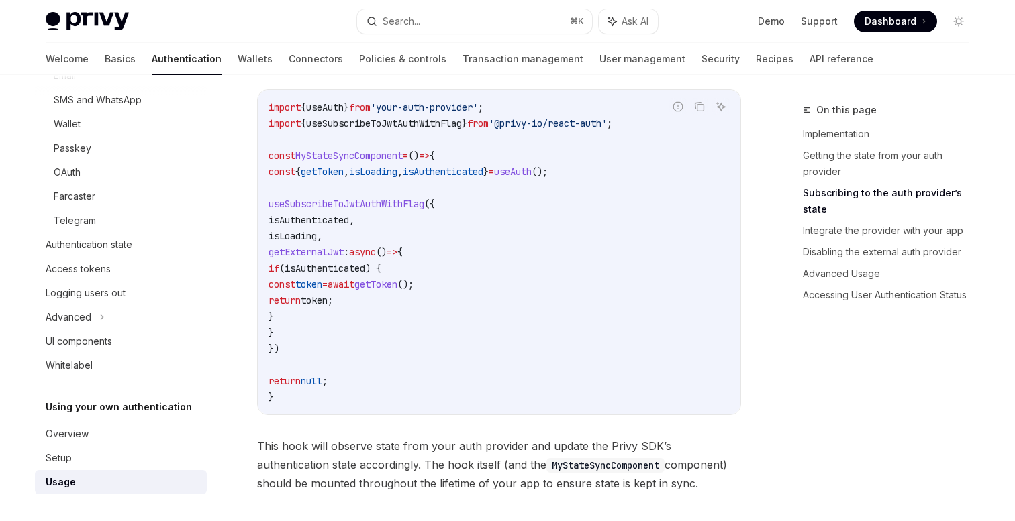
click at [436, 126] on span "useSubscribeToJwtAuthWithFlag" at bounding box center [384, 123] width 156 height 12
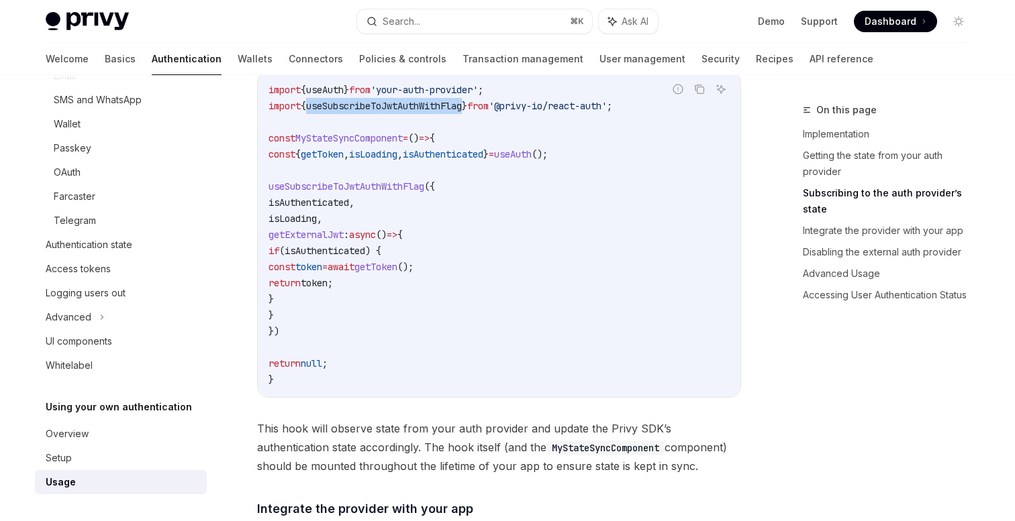
scroll to position [572, 0]
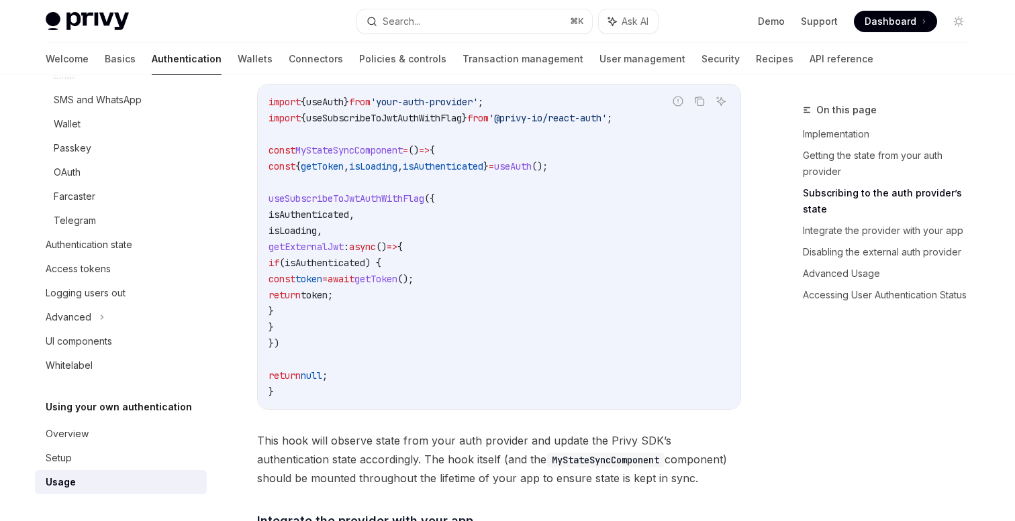
click at [411, 138] on code "import { useAuth } from 'your-auth-provider' ; import { useSubscribeToJwtAuthWi…" at bounding box center [498, 247] width 461 height 306
click at [386, 121] on span "useSubscribeToJwtAuthWithFlag" at bounding box center [384, 118] width 156 height 12
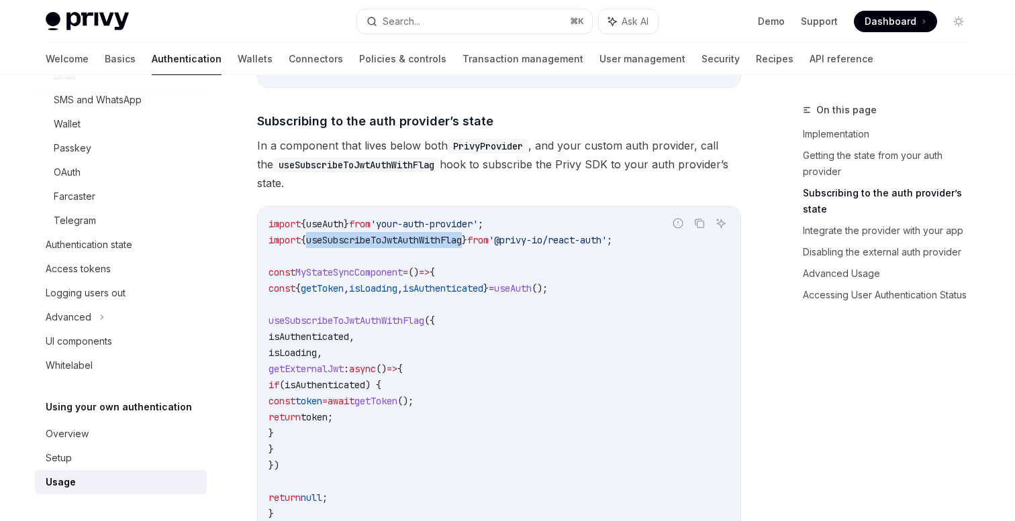
scroll to position [466, 0]
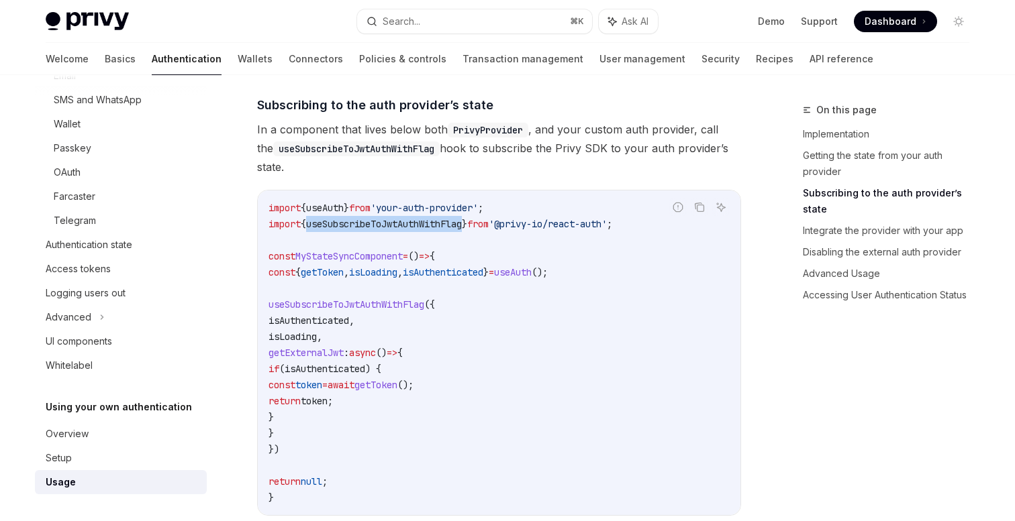
drag, startPoint x: 289, startPoint y: 304, endPoint x: 297, endPoint y: 446, distance: 142.5
click at [297, 446] on code "import { useAuth } from 'your-auth-provider' ; import { useSubscribeToJwtAuthWi…" at bounding box center [498, 353] width 461 height 306
click at [285, 366] on span "(" at bounding box center [281, 369] width 5 height 12
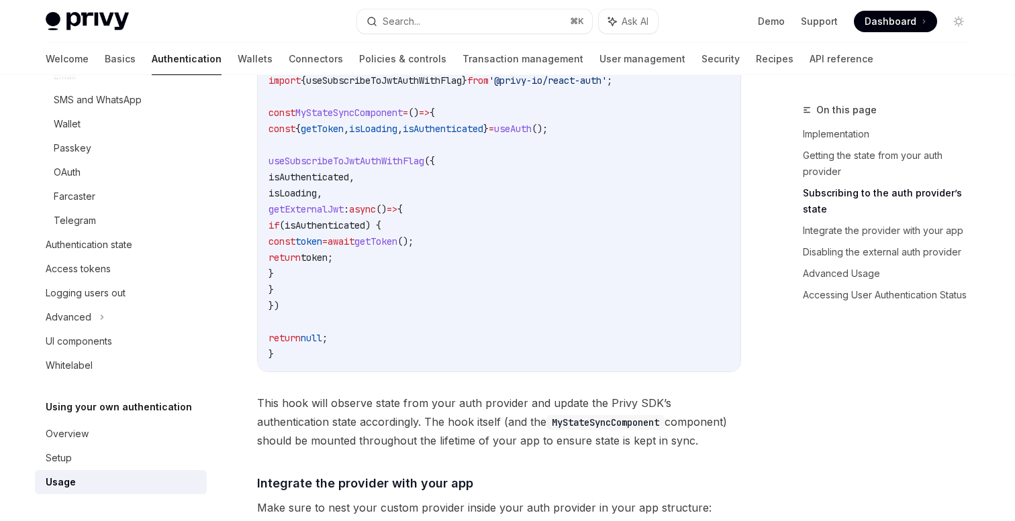
scroll to position [583, 0]
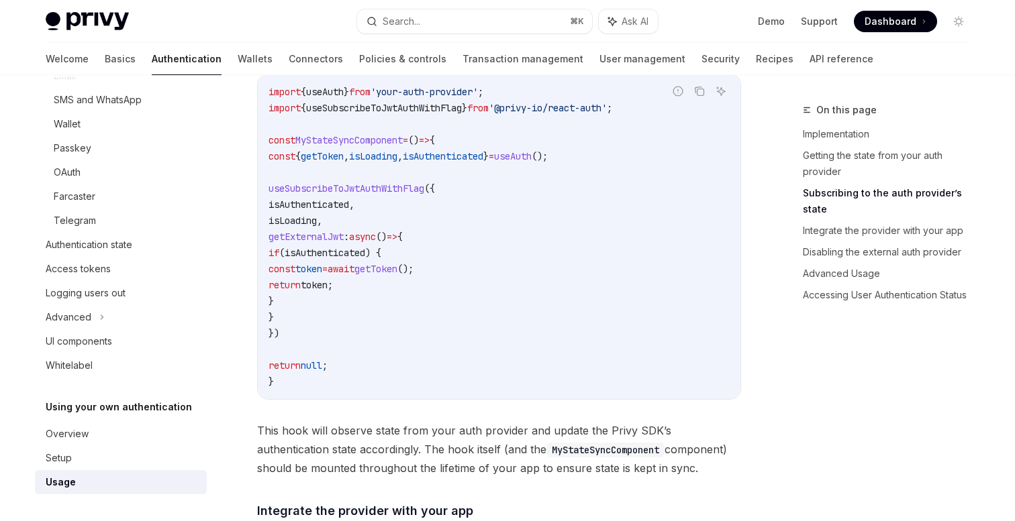
drag, startPoint x: 450, startPoint y: 285, endPoint x: 344, endPoint y: 283, distance: 106.7
click at [344, 283] on code "import { useAuth } from 'your-auth-provider' ; import { useSubscribeToJwtAuthWi…" at bounding box center [498, 237] width 461 height 306
click at [420, 293] on code "import { useAuth } from 'your-auth-provider' ; import { useSubscribeToJwtAuthWi…" at bounding box center [498, 237] width 461 height 306
click at [328, 285] on span "token" at bounding box center [314, 285] width 27 height 12
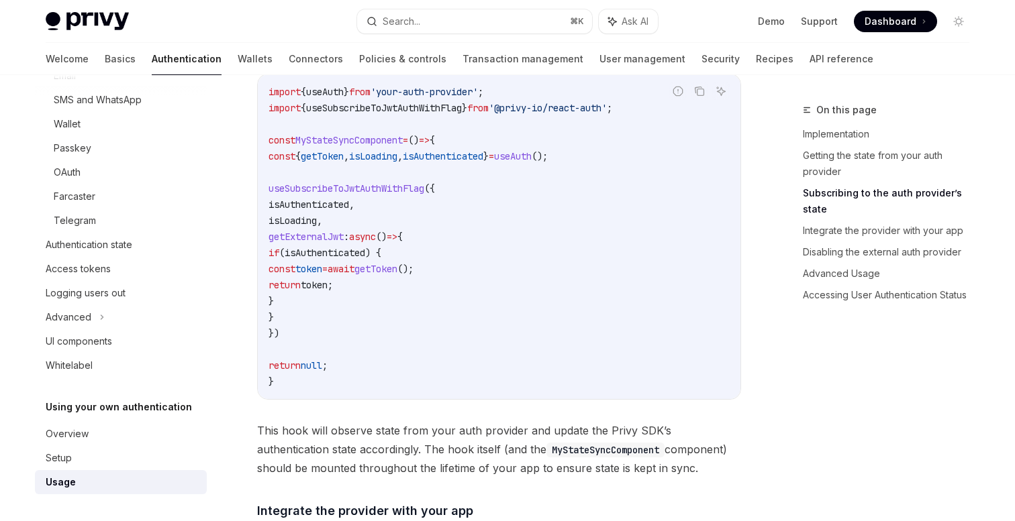
drag, startPoint x: 442, startPoint y: 285, endPoint x: 343, endPoint y: 285, distance: 99.3
click at [343, 285] on code "import { useAuth } from 'your-auth-provider' ; import { useSubscribeToJwtAuthWi…" at bounding box center [498, 237] width 461 height 306
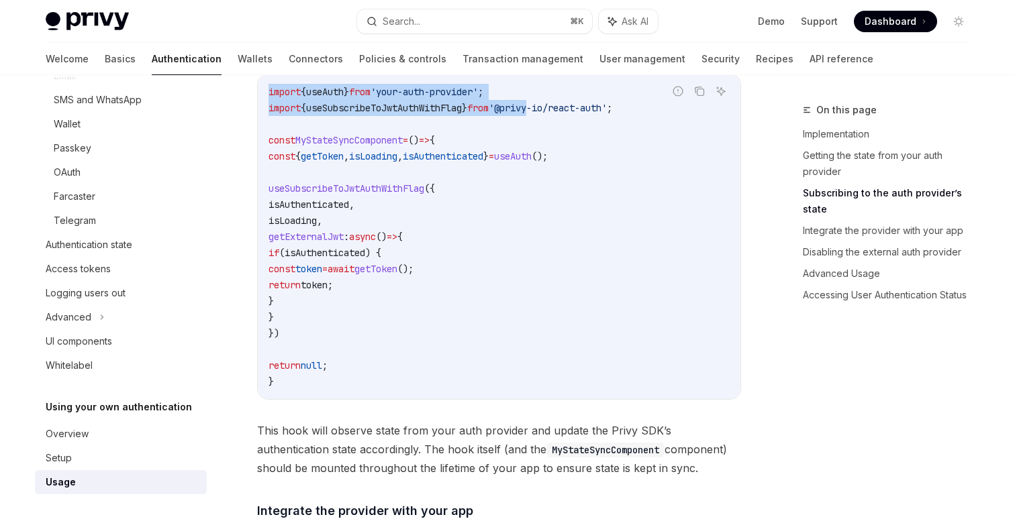
drag, startPoint x: 649, startPoint y: 111, endPoint x: 560, endPoint y: 108, distance: 88.6
click at [560, 108] on div "Report incorrect code Copy Ask AI import { useAuth } from 'your-auth-provider' …" at bounding box center [499, 237] width 484 height 326
click at [560, 108] on span "'@privy-io/react-auth'" at bounding box center [548, 108] width 118 height 12
drag, startPoint x: 537, startPoint y: 109, endPoint x: 638, endPoint y: 109, distance: 101.3
click at [638, 109] on div "Report incorrect code Copy Ask AI import { useAuth } from 'your-auth-provider' …" at bounding box center [499, 237] width 484 height 326
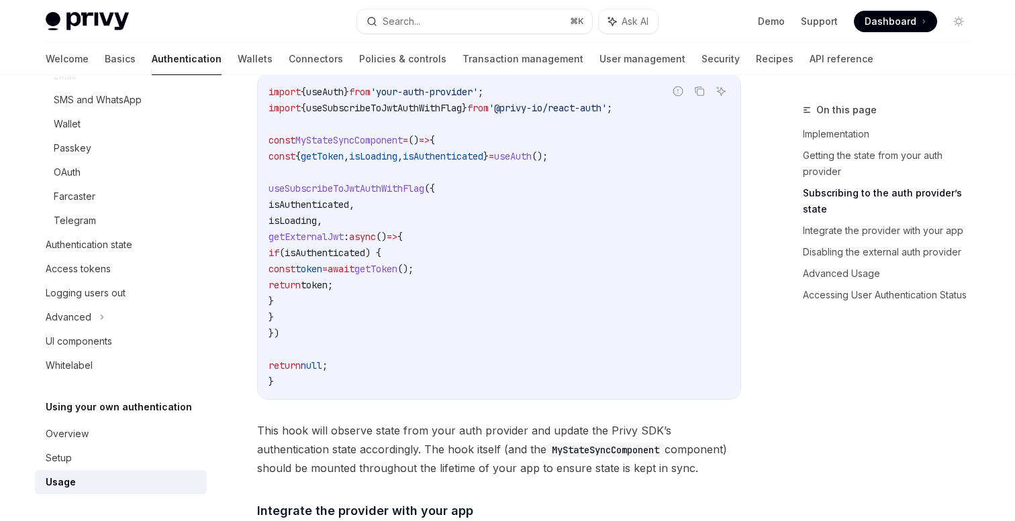
click at [376, 237] on span "async" at bounding box center [362, 237] width 27 height 12
drag, startPoint x: 350, startPoint y: 299, endPoint x: 294, endPoint y: 237, distance: 83.2
click at [294, 237] on code "import { useAuth } from 'your-auth-provider' ; import { useSubscribeToJwtAuthWi…" at bounding box center [498, 237] width 461 height 306
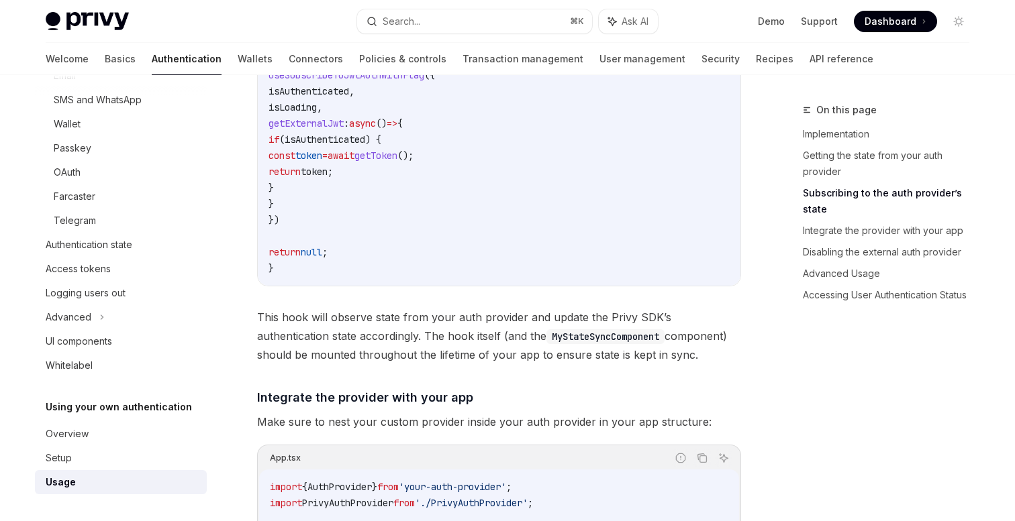
scroll to position [646, 0]
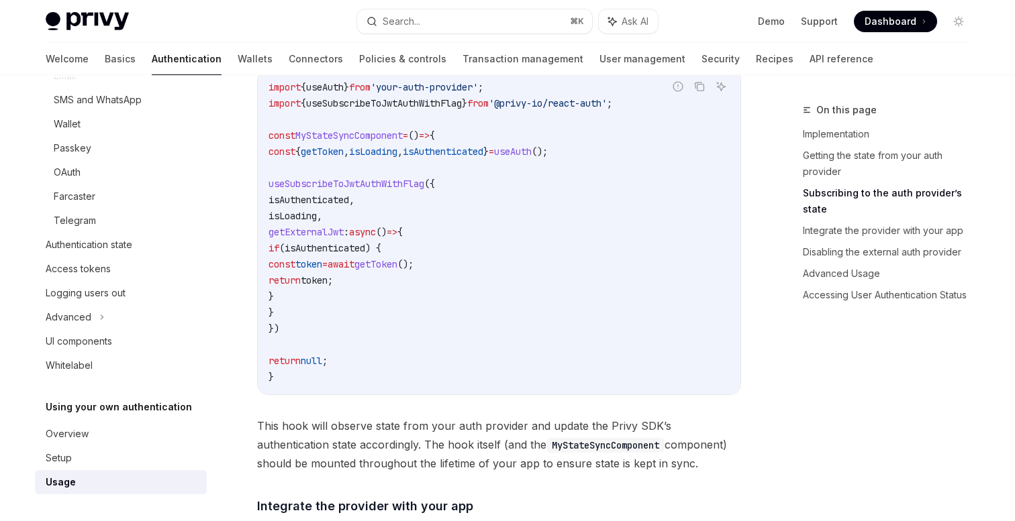
click at [344, 235] on span "getExternalJwt" at bounding box center [305, 232] width 75 height 12
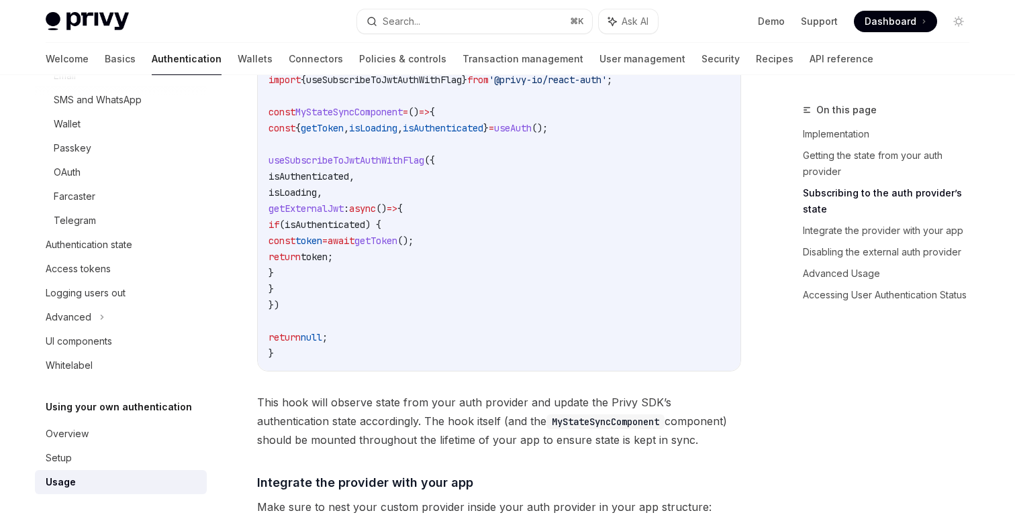
scroll to position [609, 0]
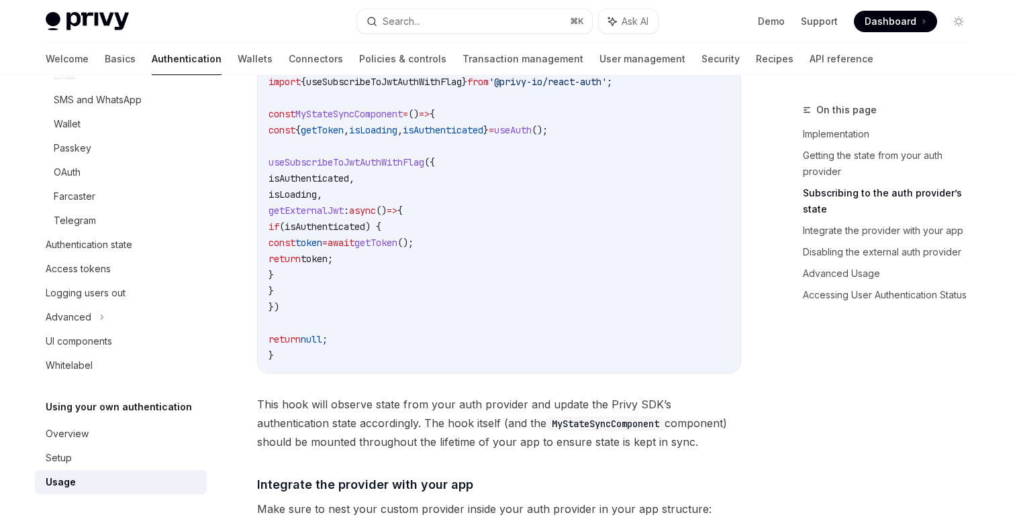
drag, startPoint x: 303, startPoint y: 313, endPoint x: 259, endPoint y: 151, distance: 167.7
click at [259, 151] on div "import { useAuth } from 'your-auth-provider' ; import { useSubscribeToJwtAuthWi…" at bounding box center [499, 210] width 483 height 325
click at [436, 203] on code "import { useAuth } from 'your-auth-provider' ; import { useSubscribeToJwtAuthWi…" at bounding box center [498, 211] width 461 height 306
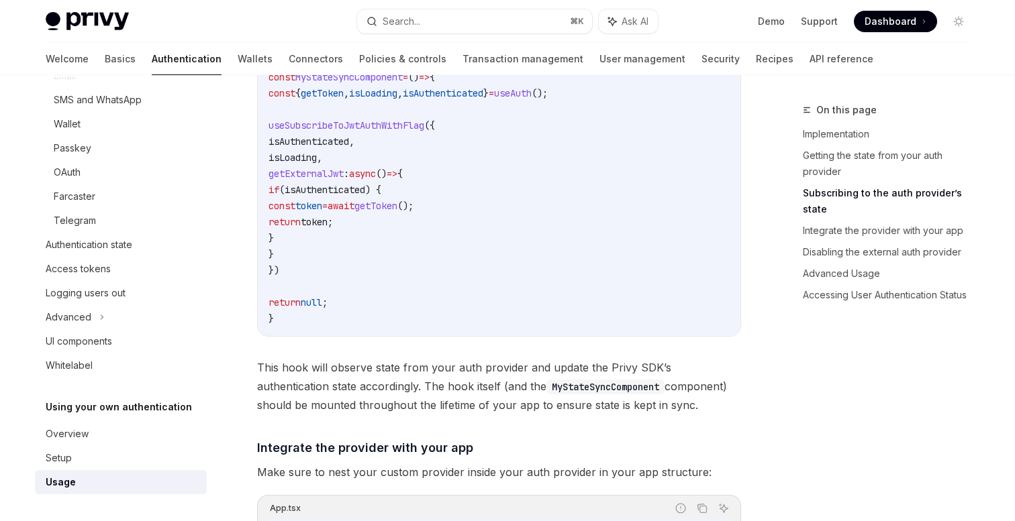
scroll to position [645, 0]
click at [301, 228] on span "return" at bounding box center [284, 223] width 32 height 12
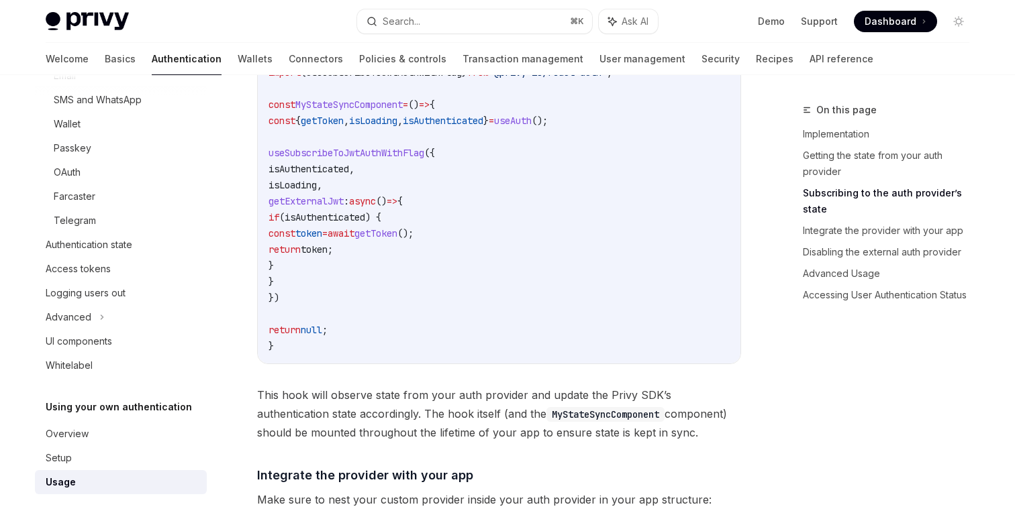
drag, startPoint x: 305, startPoint y: 295, endPoint x: 268, endPoint y: 154, distance: 146.5
click at [269, 154] on code "import { useAuth } from 'your-auth-provider' ; import { useSubscribeToJwtAuthWi…" at bounding box center [498, 201] width 461 height 306
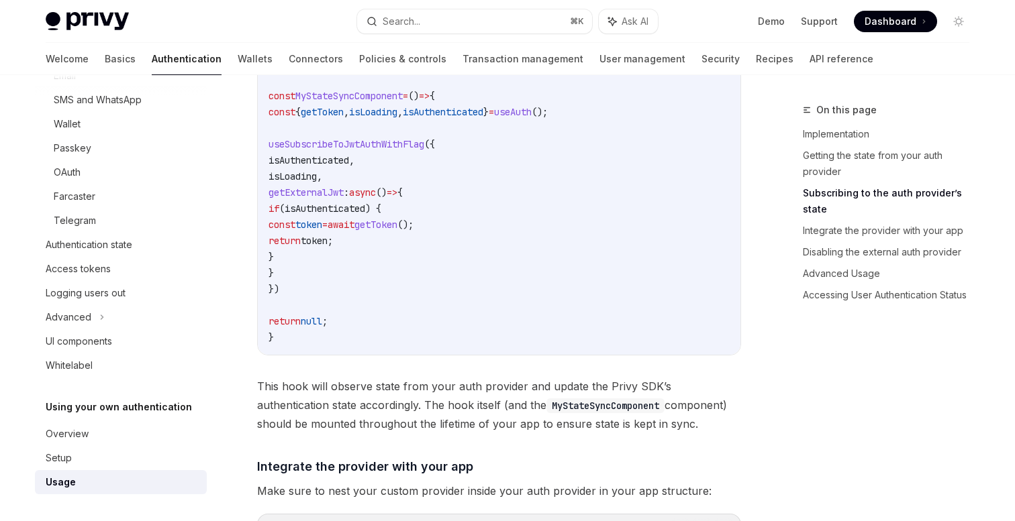
scroll to position [632, 0]
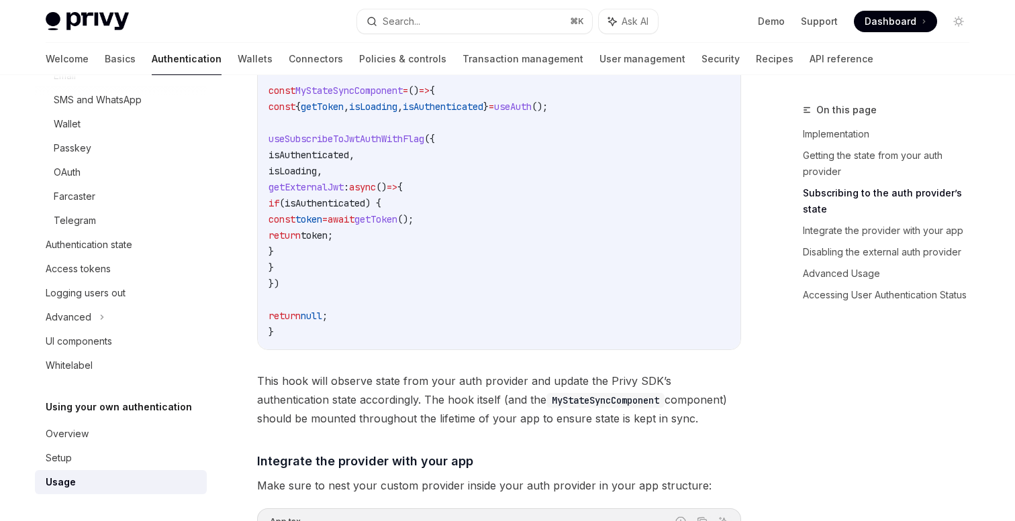
click at [362, 250] on code "import { useAuth } from 'your-auth-provider' ; import { useSubscribeToJwtAuthWi…" at bounding box center [498, 187] width 461 height 306
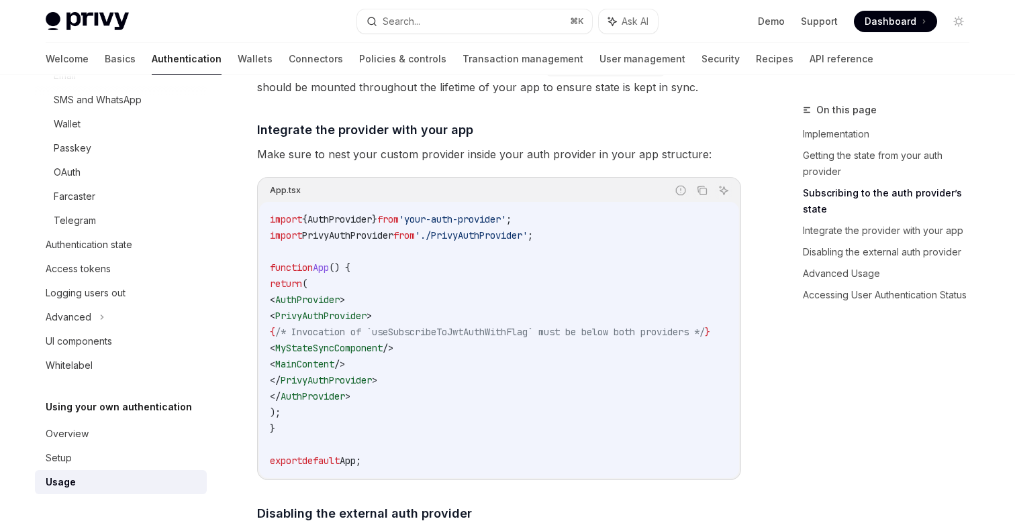
scroll to position [1120, 0]
